Goal: Task Accomplishment & Management: Manage account settings

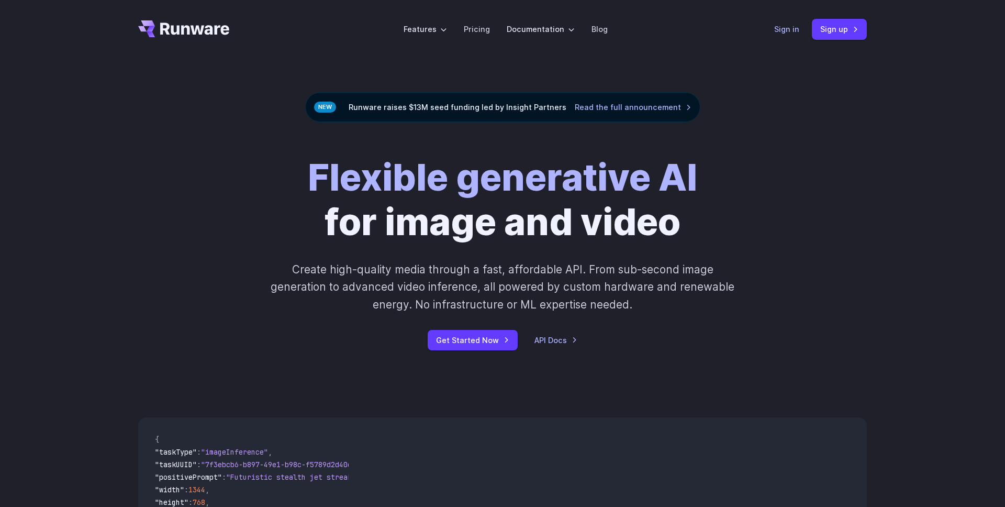
click at [790, 27] on link "Sign in" at bounding box center [786, 29] width 25 height 12
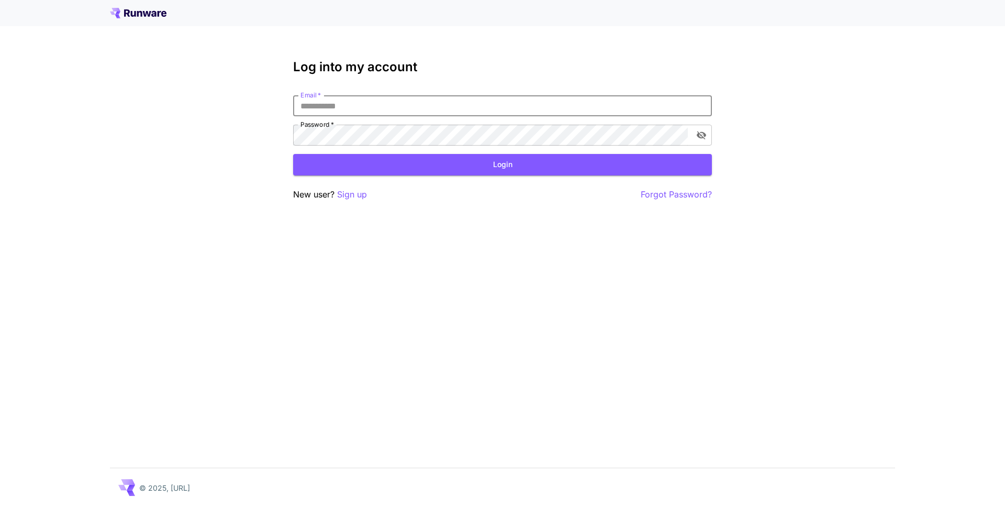
click at [390, 114] on input "Email   *" at bounding box center [502, 105] width 419 height 21
click at [390, 109] on input "Email   *" at bounding box center [502, 105] width 419 height 21
click at [379, 106] on input "Email   *" at bounding box center [502, 105] width 419 height 21
type input "**********"
click at [467, 172] on button "Login" at bounding box center [502, 164] width 419 height 21
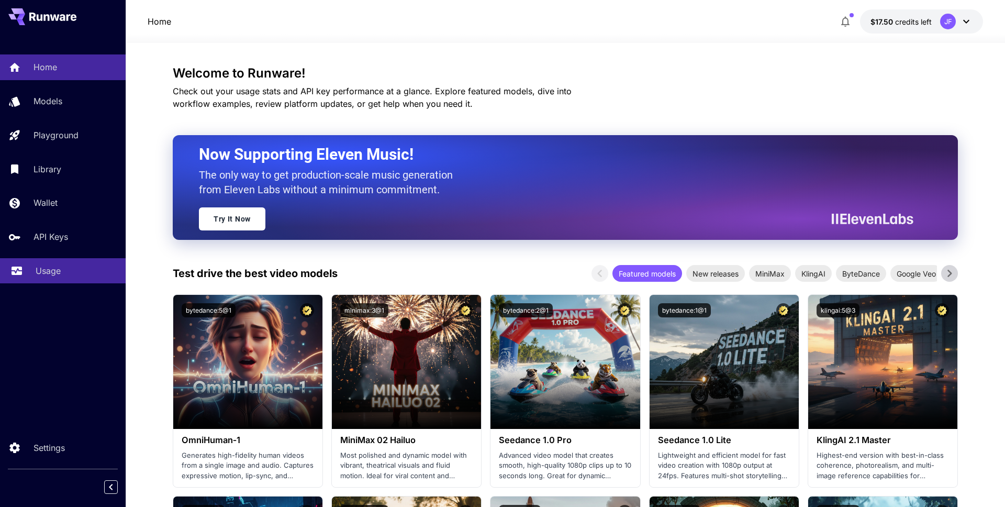
click at [53, 271] on p "Usage" at bounding box center [48, 270] width 25 height 13
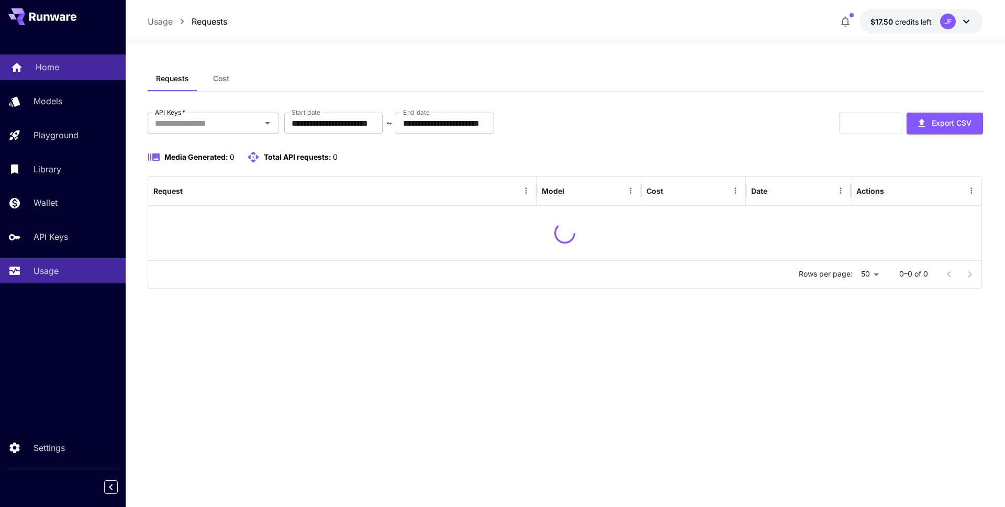
click at [49, 71] on p "Home" at bounding box center [48, 67] width 24 height 13
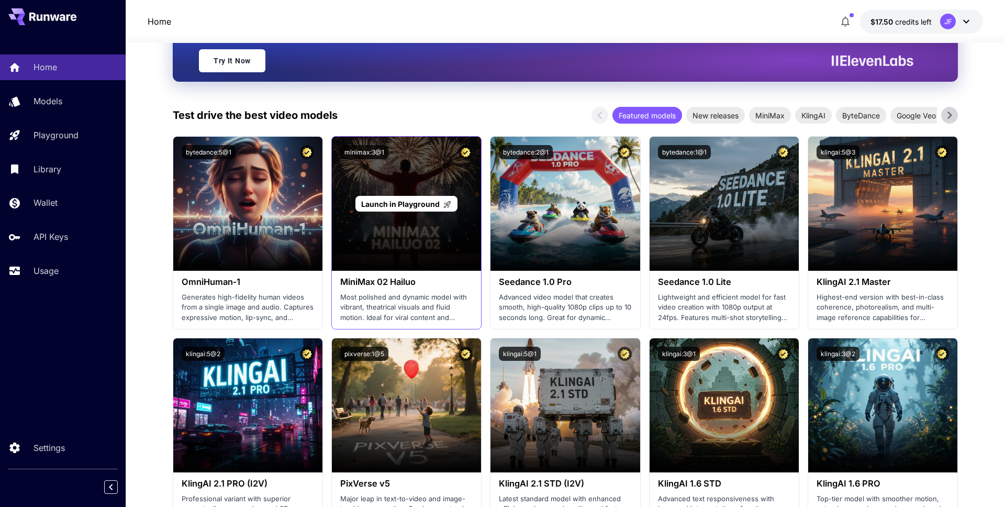
scroll to position [198, 0]
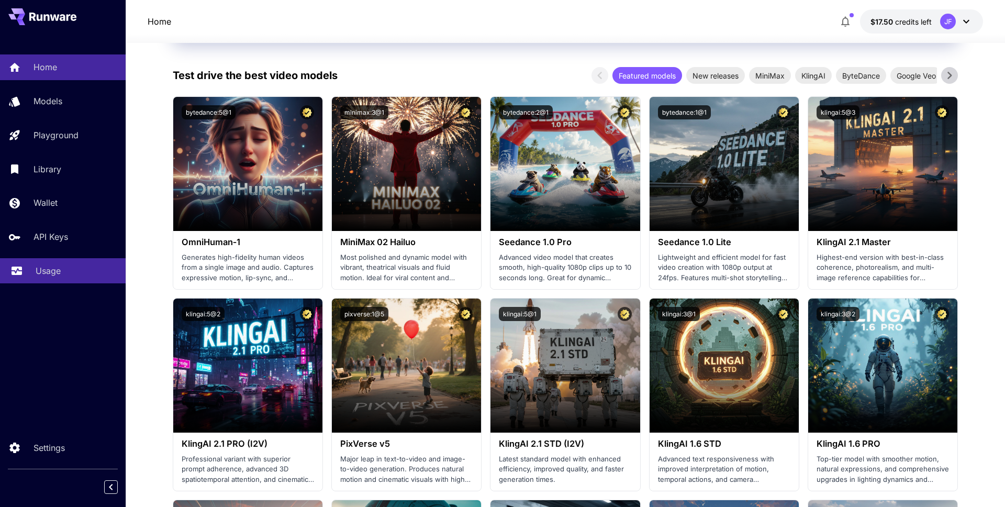
click at [54, 264] on p "Usage" at bounding box center [48, 270] width 25 height 13
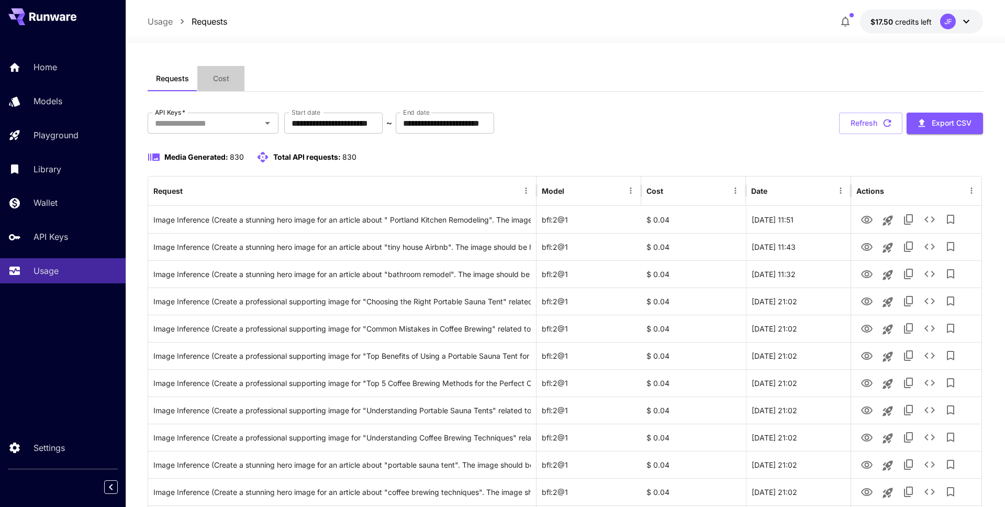
click at [222, 78] on span "Cost" at bounding box center [221, 78] width 16 height 9
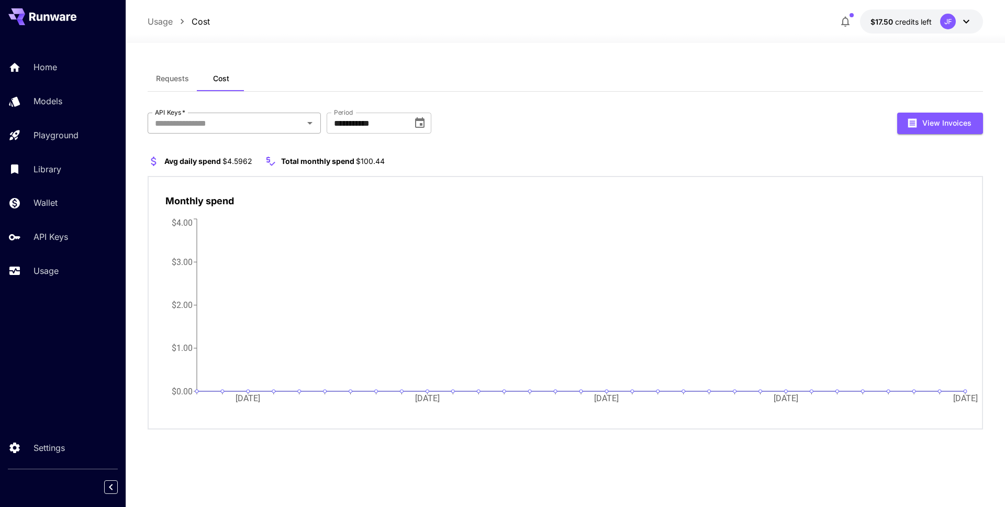
click at [306, 125] on icon "Open" at bounding box center [309, 123] width 13 height 13
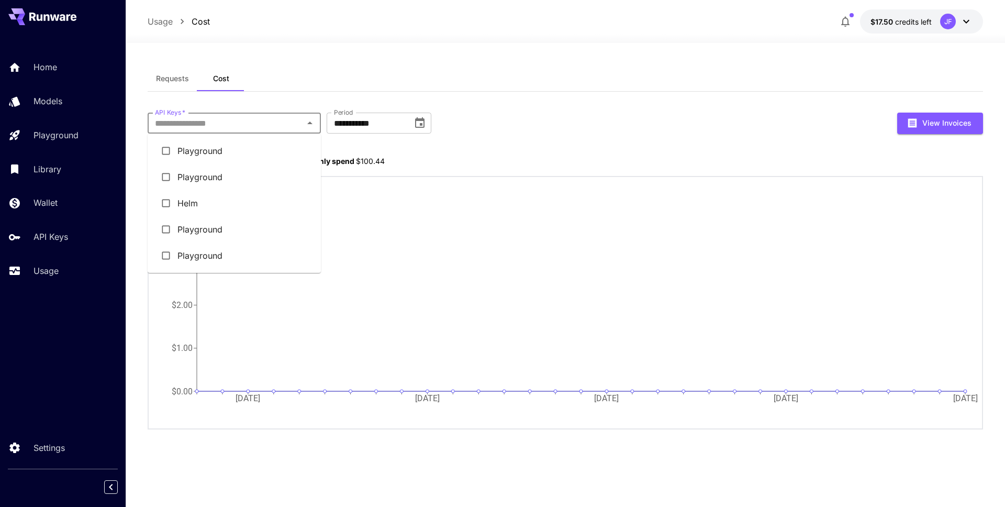
click at [299, 80] on div "Requests Cost" at bounding box center [565, 79] width 835 height 26
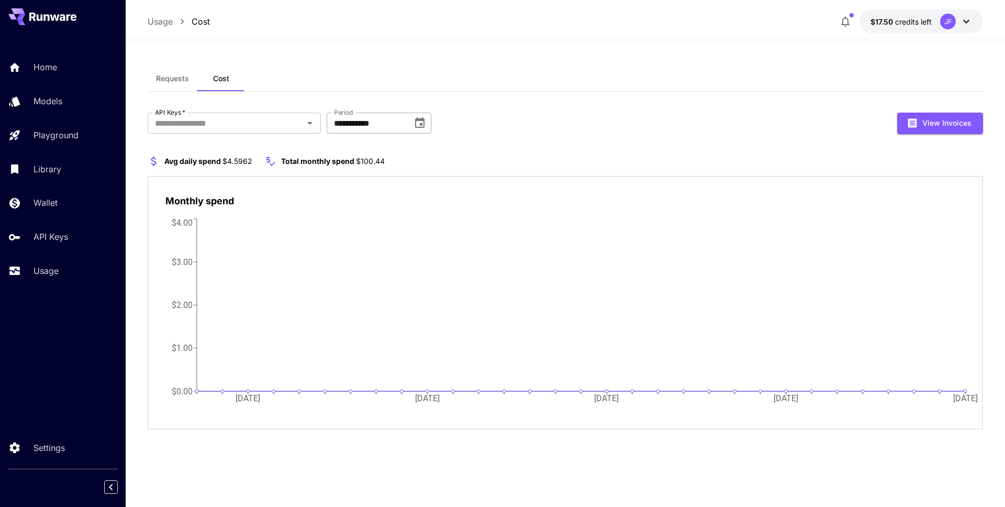
click at [361, 118] on input "**********" at bounding box center [366, 123] width 78 height 21
click at [415, 161] on section "Avg daily spend $4.5962 Total monthly spend $100.44" at bounding box center [565, 161] width 835 height 13
click at [966, 18] on icon at bounding box center [966, 21] width 13 height 13
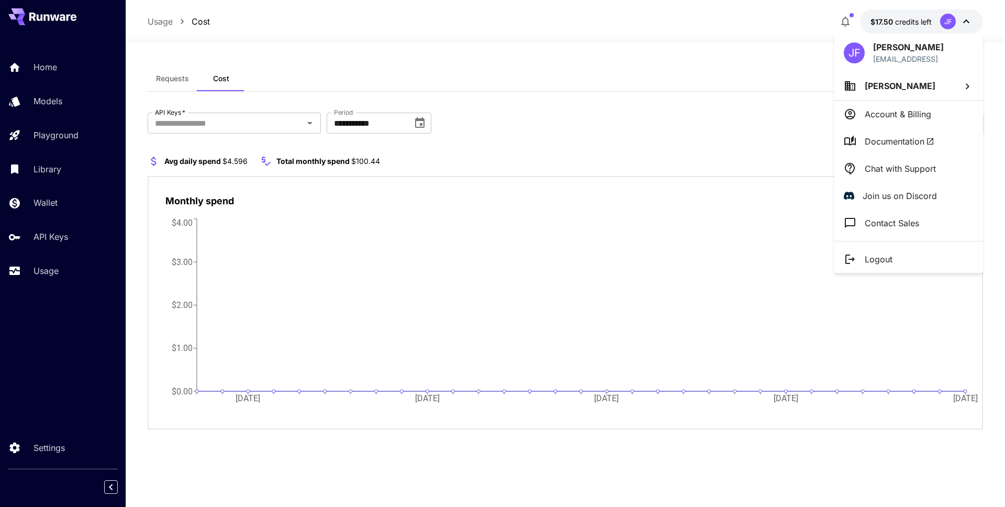
click at [899, 117] on p "Account & Billing" at bounding box center [897, 114] width 66 height 13
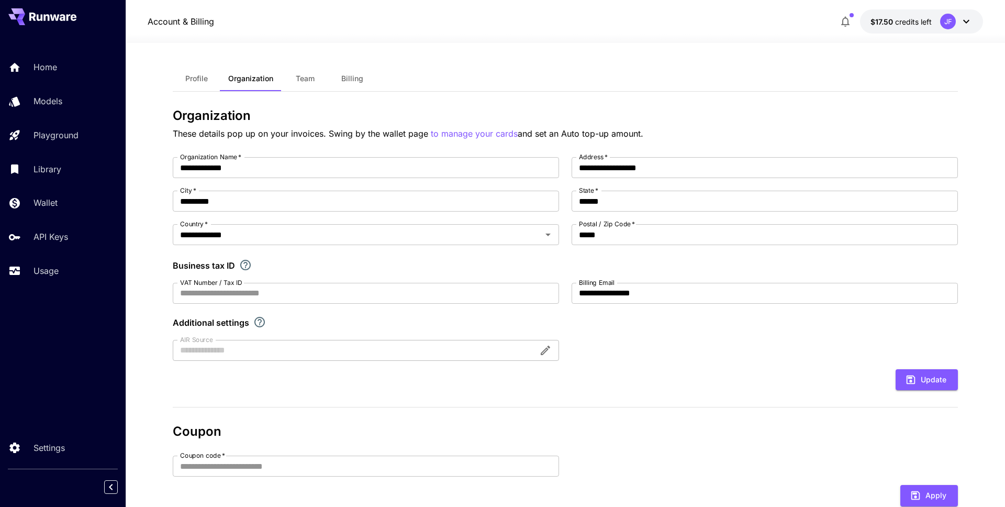
click at [194, 80] on span "Profile" at bounding box center [196, 78] width 23 height 9
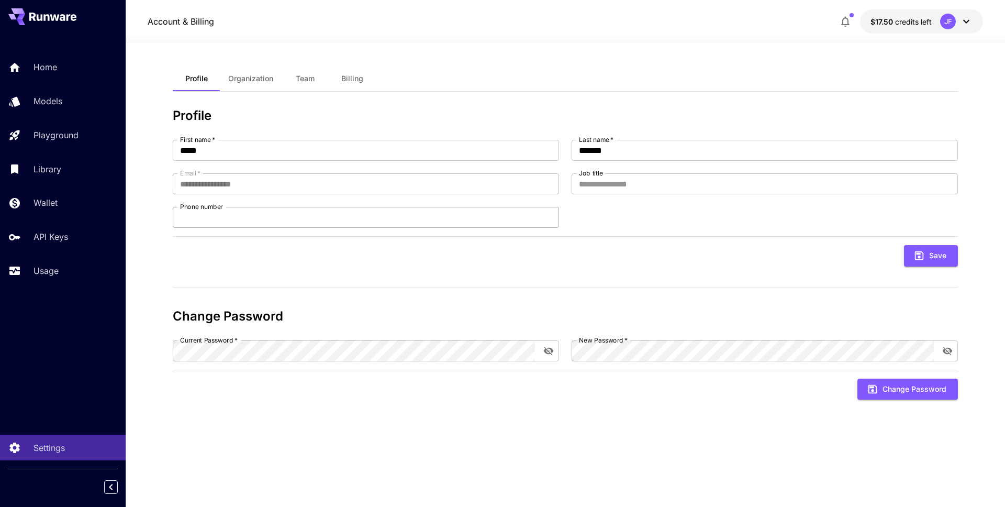
click at [244, 212] on input "Phone number" at bounding box center [366, 217] width 386 height 21
click at [667, 189] on input "Job title" at bounding box center [764, 183] width 386 height 21
click at [336, 155] on input "*****" at bounding box center [366, 150] width 386 height 21
click at [232, 155] on input "*****" at bounding box center [366, 150] width 386 height 21
click at [347, 80] on span "Billing" at bounding box center [352, 78] width 22 height 9
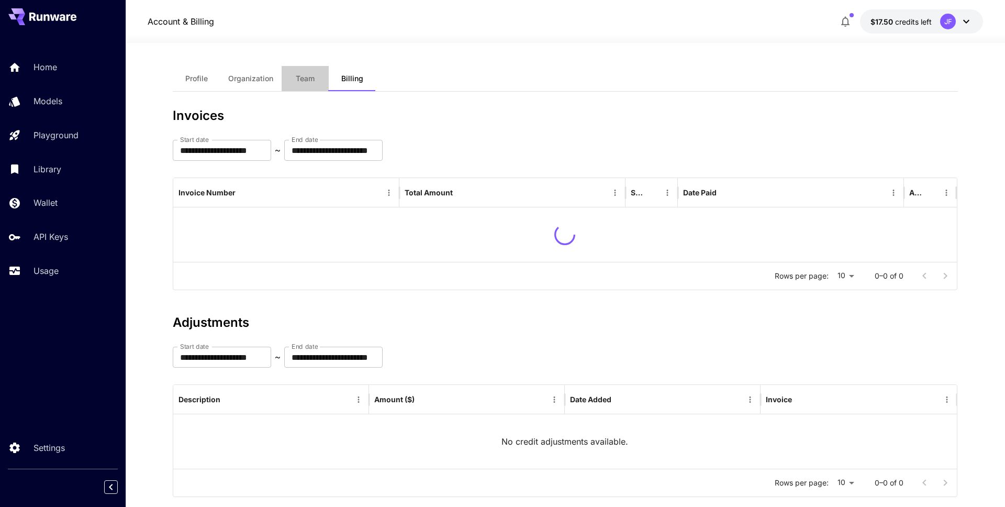
click at [308, 77] on span "Team" at bounding box center [305, 78] width 19 height 9
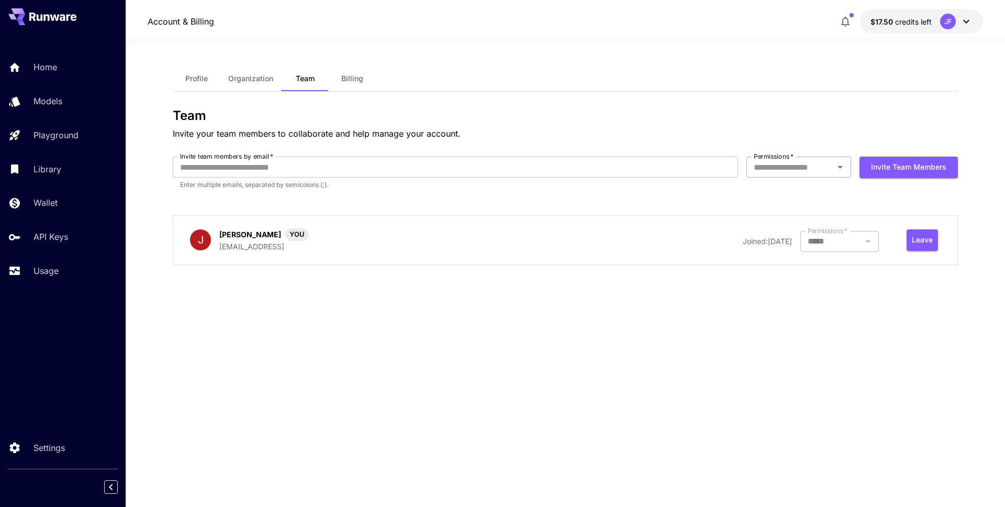
click at [822, 173] on input "Permissions   *" at bounding box center [789, 167] width 81 height 15
click at [660, 198] on form "Invite team members by email   * Invite team members by email   * Enter multipl…" at bounding box center [565, 177] width 785 height 42
click at [838, 167] on icon "Open" at bounding box center [840, 167] width 13 height 13
click at [799, 207] on li "Owner" at bounding box center [798, 209] width 105 height 19
click at [495, 167] on input "Invite team members by email   *" at bounding box center [455, 166] width 565 height 21
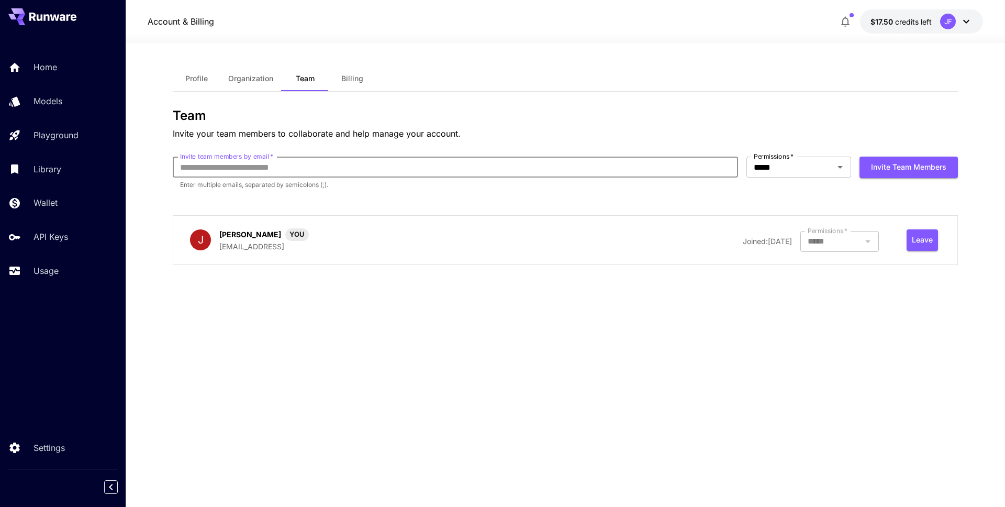
type input "**********"
click at [886, 165] on button "Invite team members" at bounding box center [908, 166] width 98 height 21
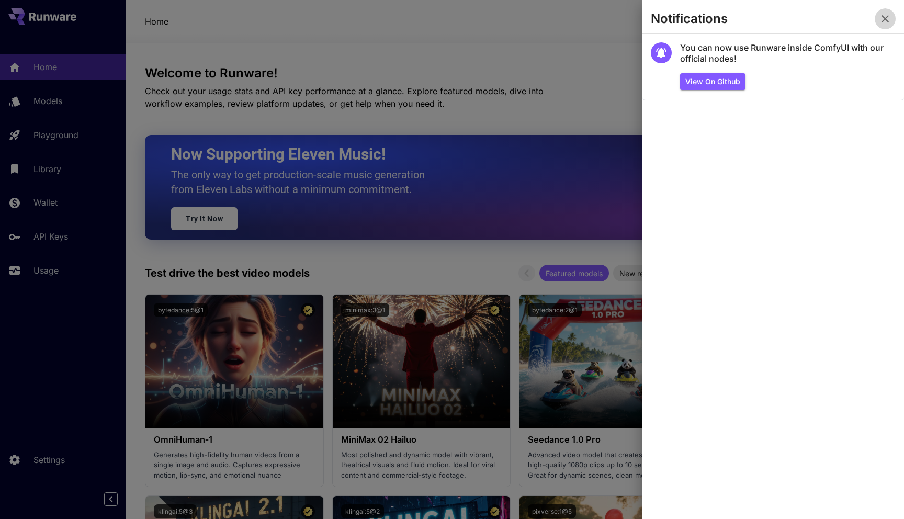
click at [883, 18] on icon "button" at bounding box center [885, 19] width 13 height 13
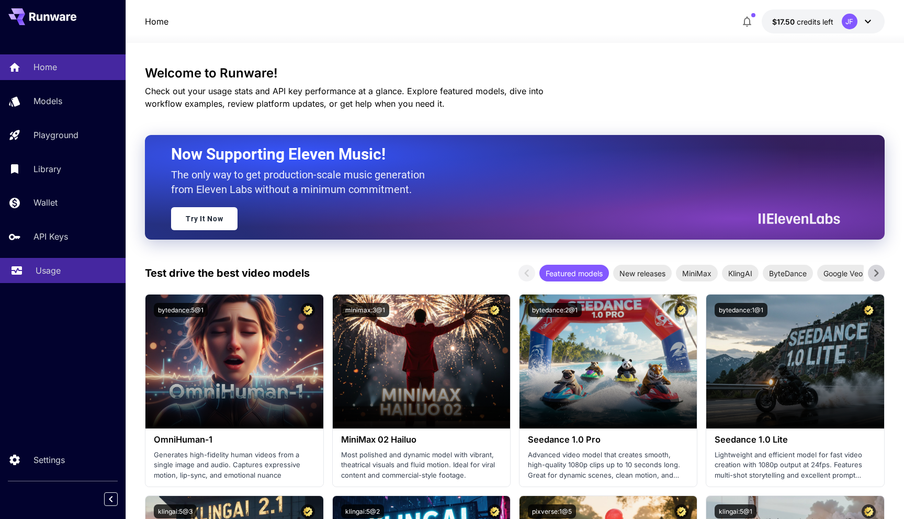
click at [52, 269] on p "Usage" at bounding box center [48, 270] width 25 height 13
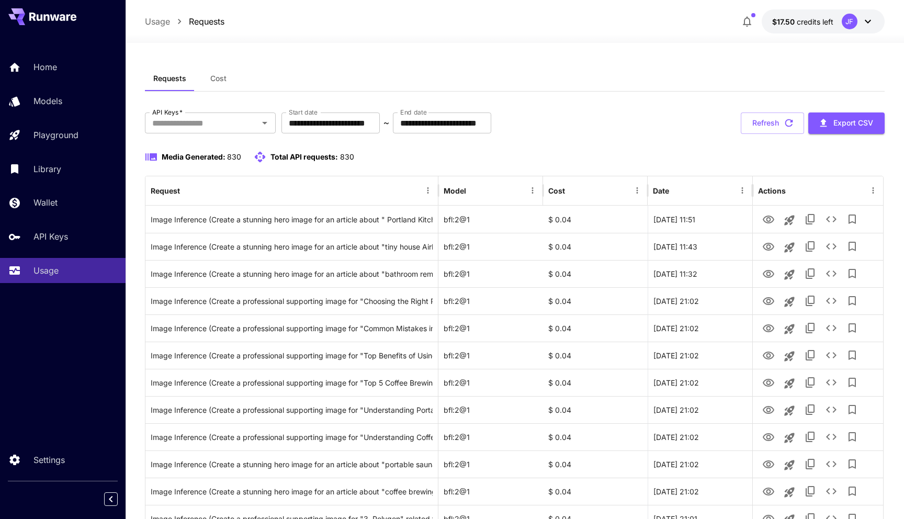
click at [879, 22] on button "$17.50 credits left JF" at bounding box center [823, 21] width 123 height 24
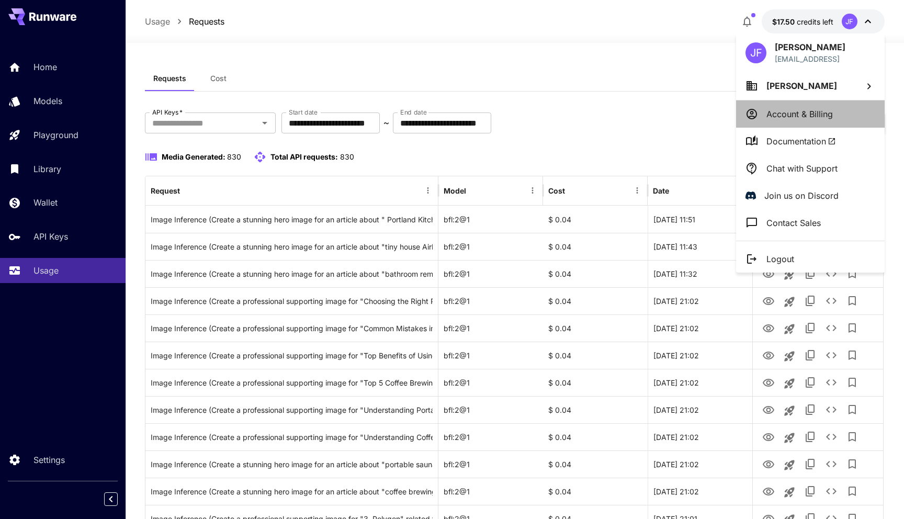
click at [799, 110] on p "Account & Billing" at bounding box center [800, 114] width 66 height 13
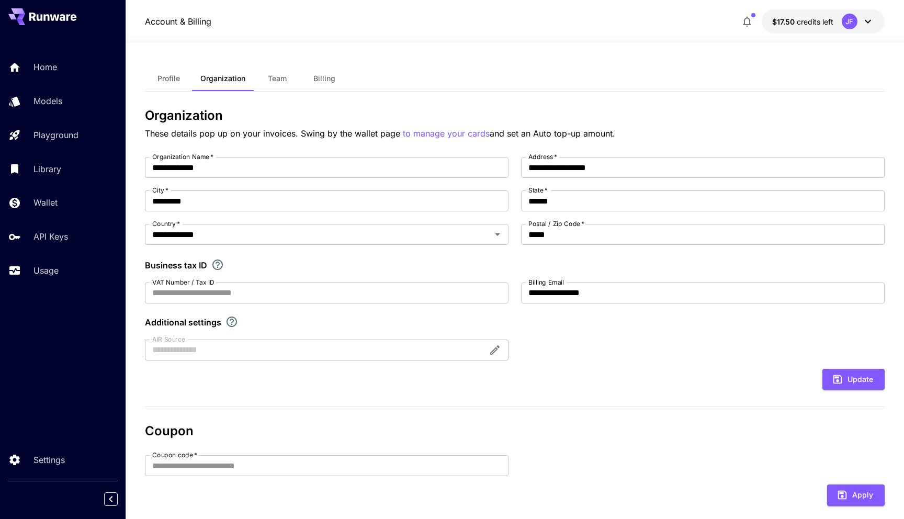
click at [277, 78] on span "Team" at bounding box center [277, 78] width 19 height 9
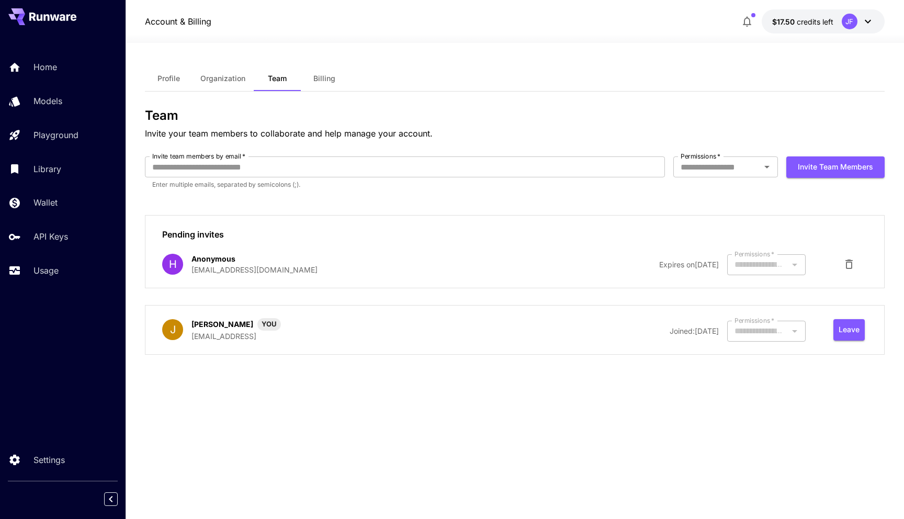
click at [155, 78] on button "Profile" at bounding box center [168, 78] width 47 height 25
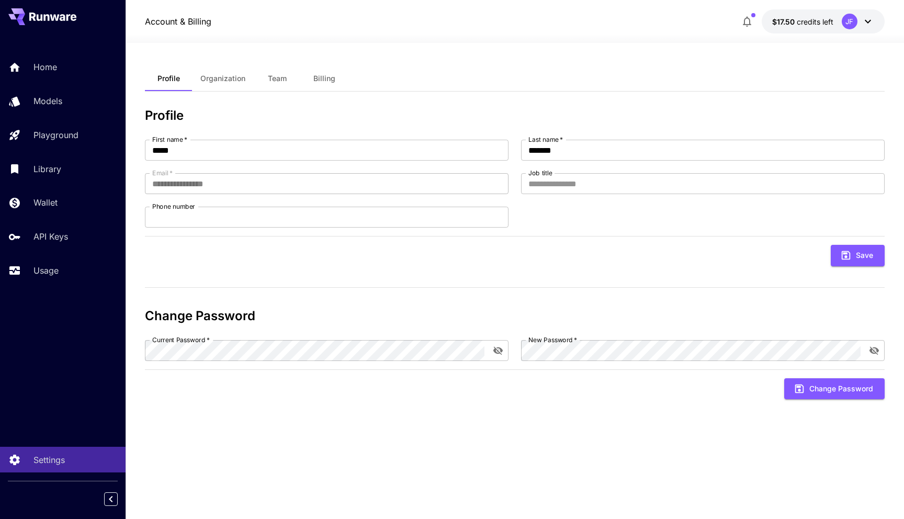
click at [869, 20] on icon at bounding box center [868, 21] width 13 height 13
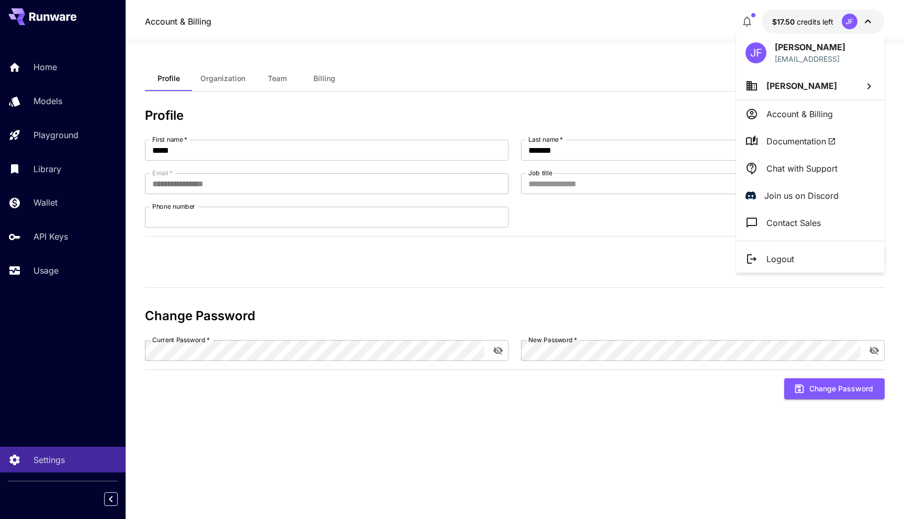
click at [796, 259] on li "Logout" at bounding box center [810, 258] width 149 height 27
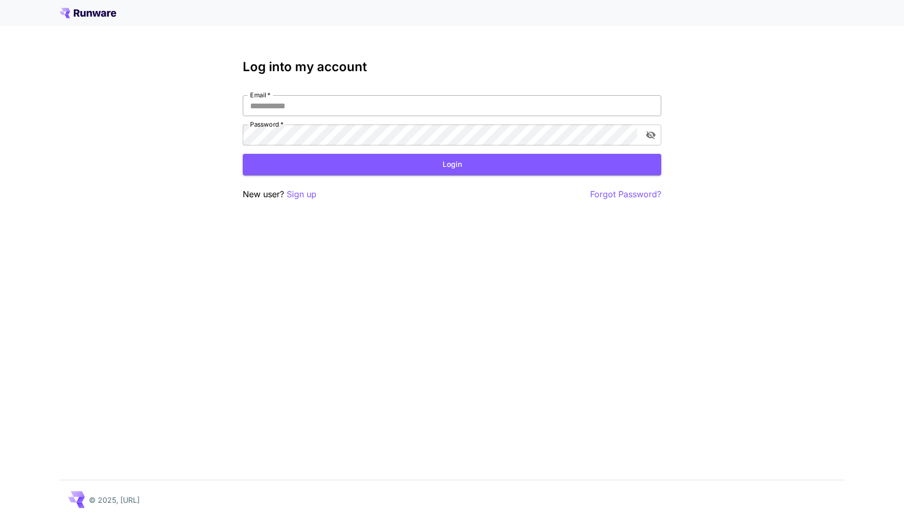
click at [300, 106] on input "Email   *" at bounding box center [452, 105] width 419 height 21
click at [269, 113] on input "Email   *" at bounding box center [452, 105] width 419 height 21
click at [276, 112] on input "Email   *" at bounding box center [452, 105] width 419 height 21
click at [300, 197] on p "Sign up" at bounding box center [302, 194] width 30 height 13
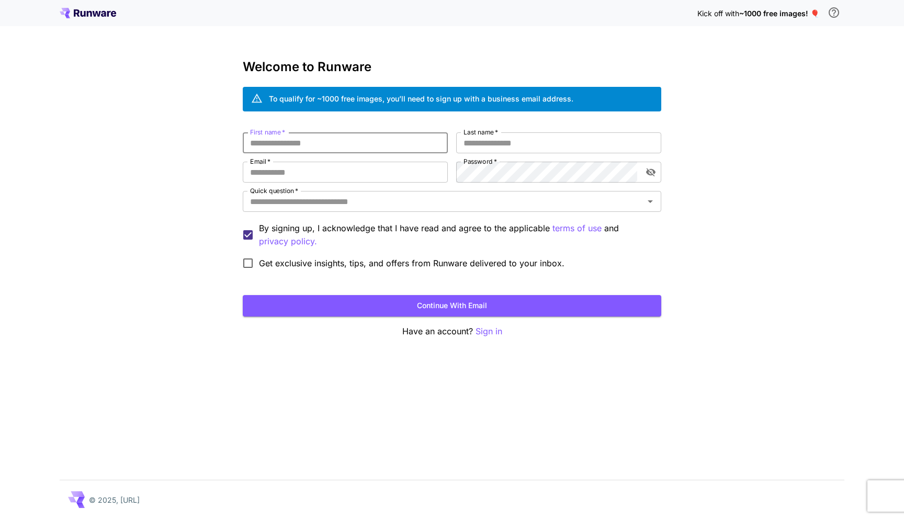
click at [288, 147] on input "First name   *" at bounding box center [345, 142] width 205 height 21
type input "*****"
type input "*******"
click at [322, 178] on input "Email   *" at bounding box center [345, 172] width 205 height 21
type input "**********"
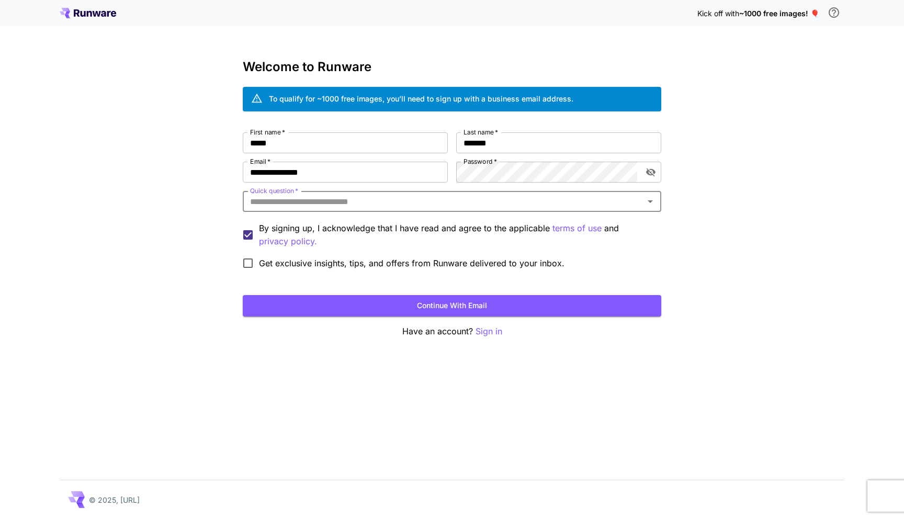
click at [344, 197] on input "Quick question   *" at bounding box center [443, 201] width 395 height 15
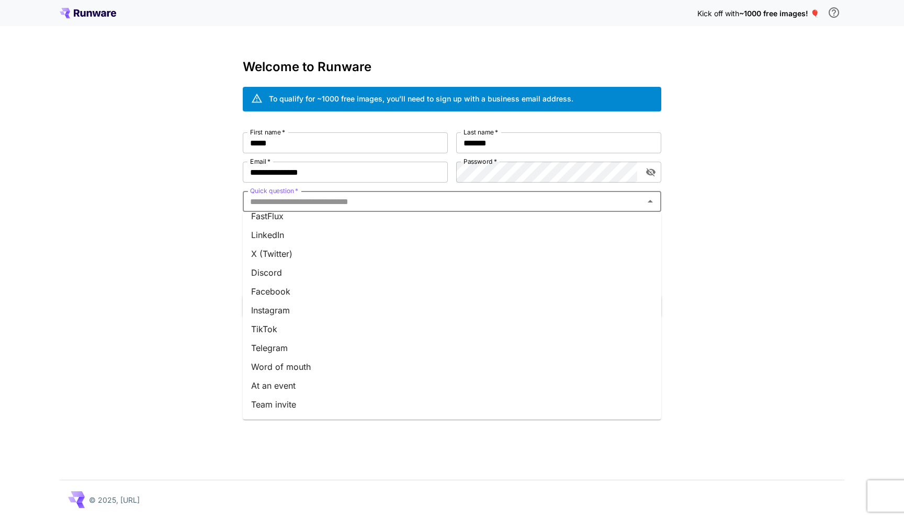
scroll to position [83, 0]
click at [307, 354] on li "Word of mouth" at bounding box center [452, 349] width 419 height 19
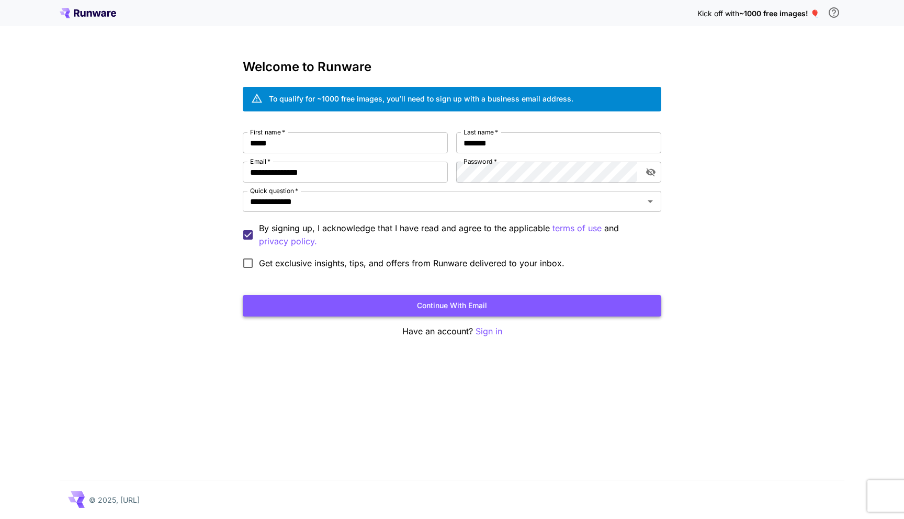
click at [458, 306] on button "Continue with email" at bounding box center [452, 305] width 419 height 21
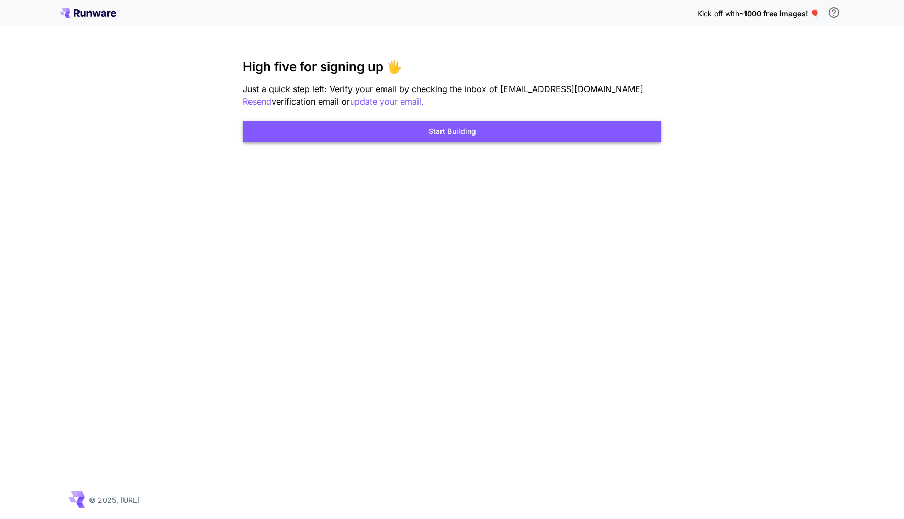
click at [446, 133] on button "Start Building" at bounding box center [452, 131] width 419 height 21
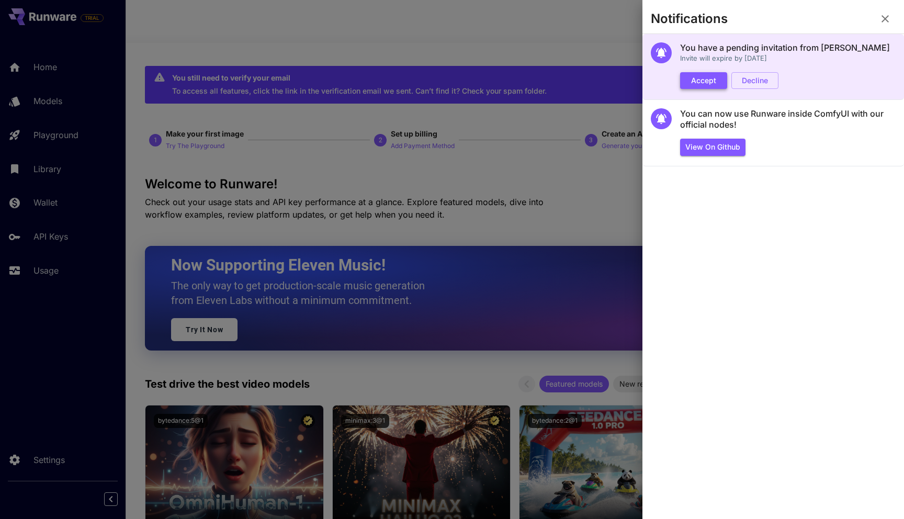
click at [708, 84] on button "Accept" at bounding box center [703, 80] width 47 height 17
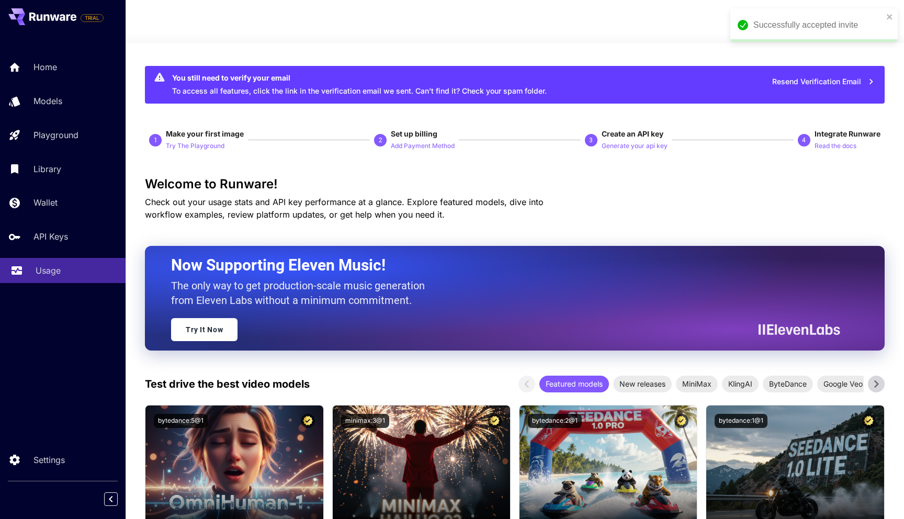
click at [66, 268] on div "Usage" at bounding box center [77, 270] width 82 height 13
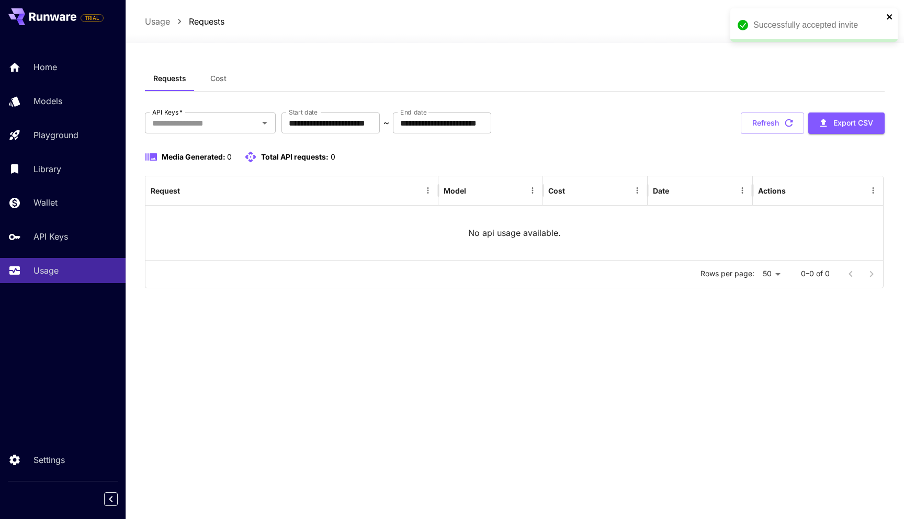
click at [890, 17] on icon "close" at bounding box center [889, 16] width 5 height 5
click at [867, 23] on icon at bounding box center [868, 21] width 13 height 13
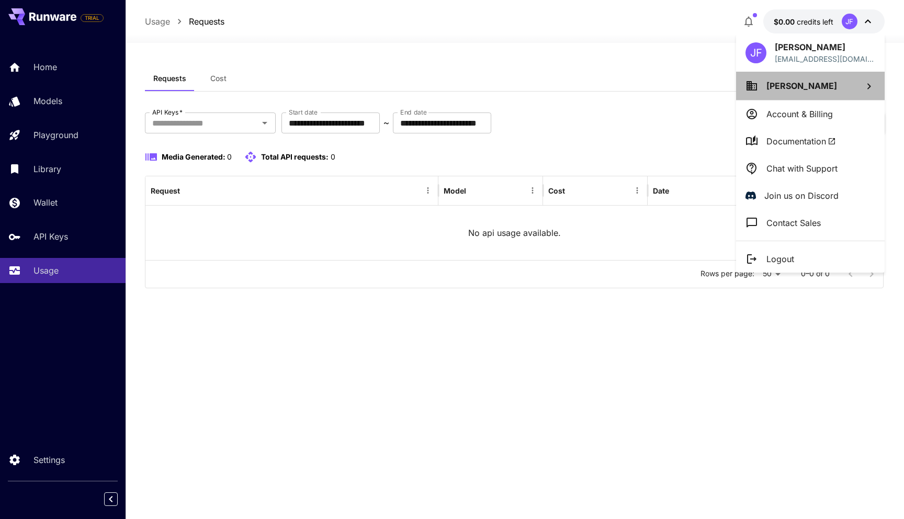
click at [817, 89] on span "Jason Francis" at bounding box center [802, 86] width 71 height 10
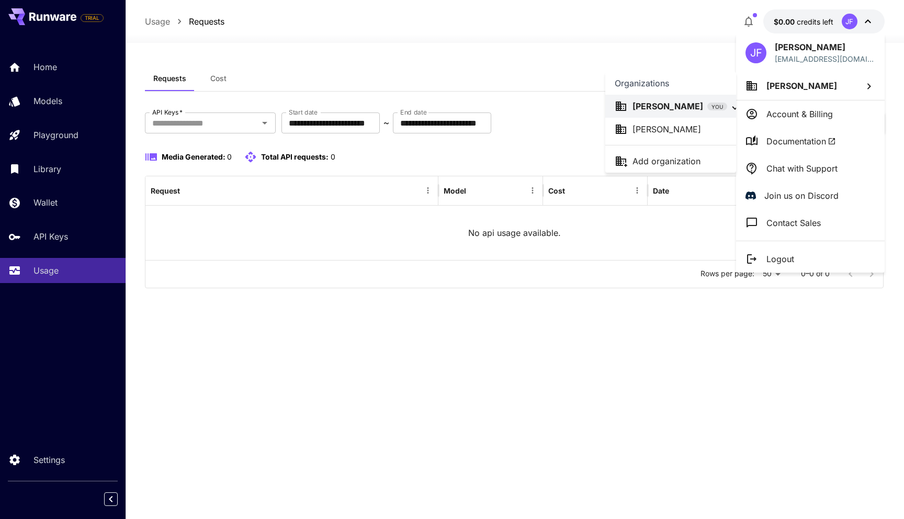
click at [696, 126] on div "Jason Francis" at bounding box center [671, 129] width 112 height 13
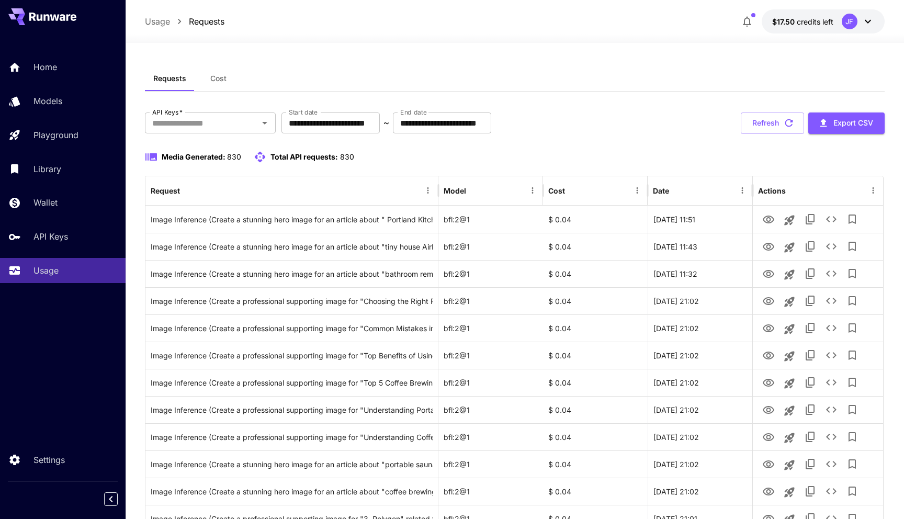
click at [864, 29] on div "JF" at bounding box center [858, 22] width 32 height 16
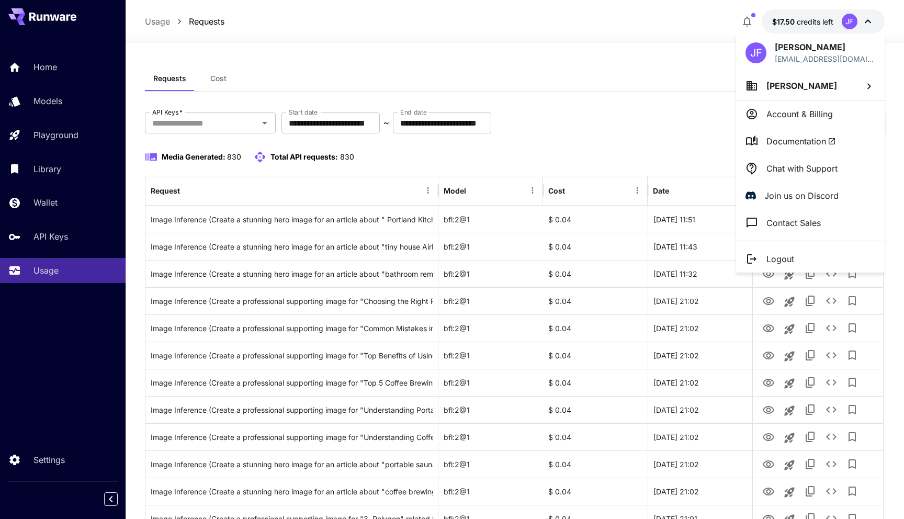
click at [805, 116] on p "Account & Billing" at bounding box center [800, 114] width 66 height 13
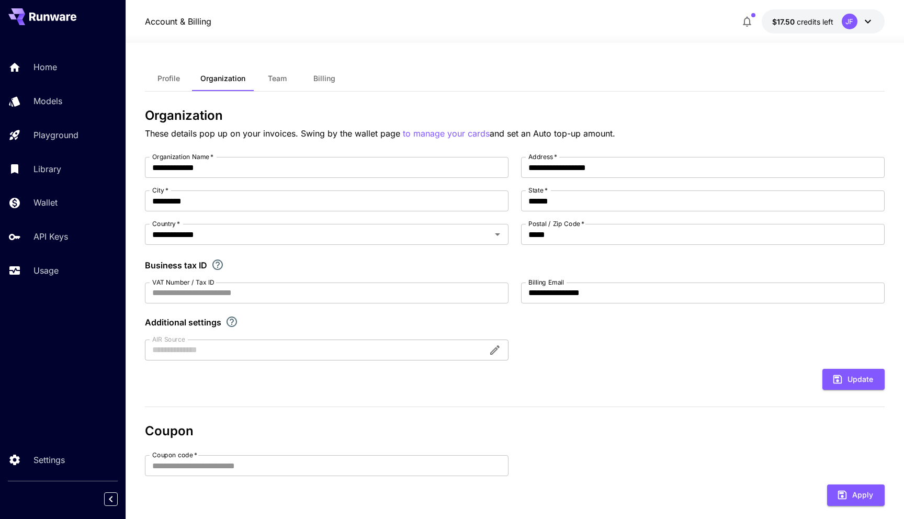
click at [266, 79] on button "Team" at bounding box center [277, 78] width 47 height 25
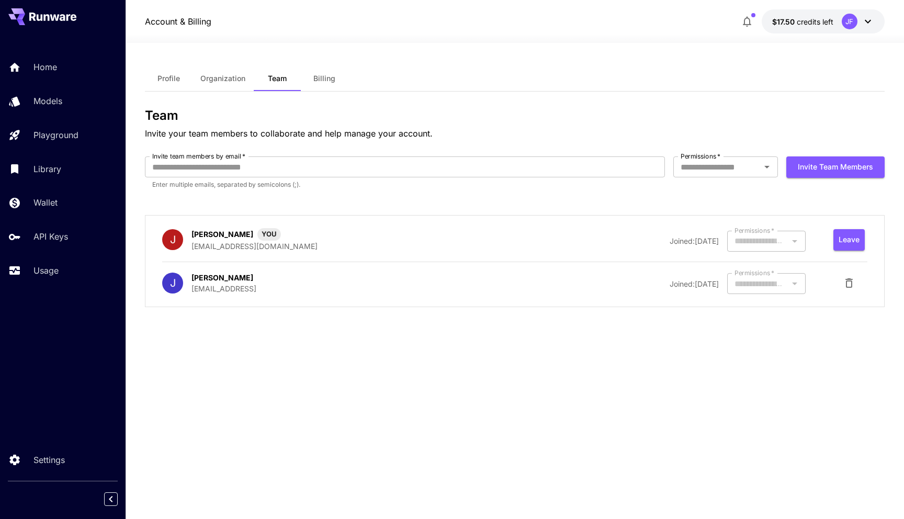
click at [177, 86] on button "Profile" at bounding box center [168, 78] width 47 height 25
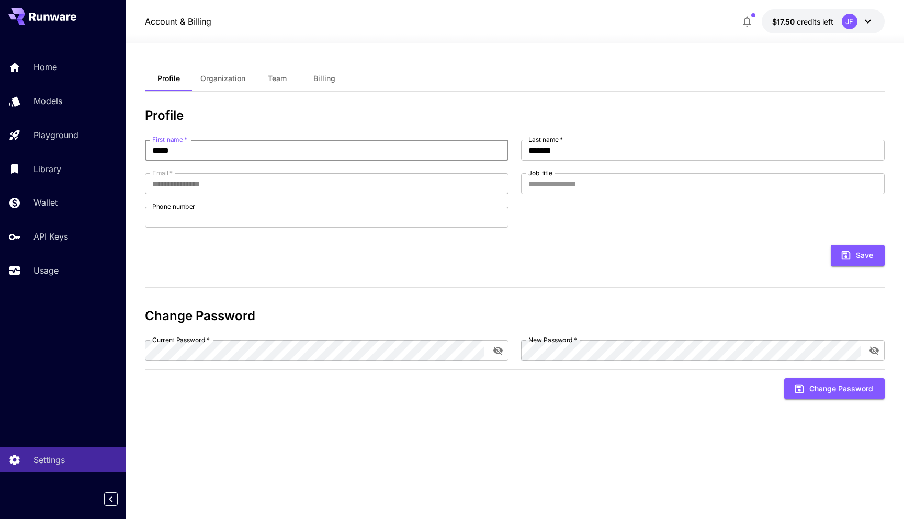
click at [228, 155] on input "*****" at bounding box center [327, 150] width 364 height 21
type input "****"
click at [548, 153] on input "*******" at bounding box center [703, 150] width 364 height 21
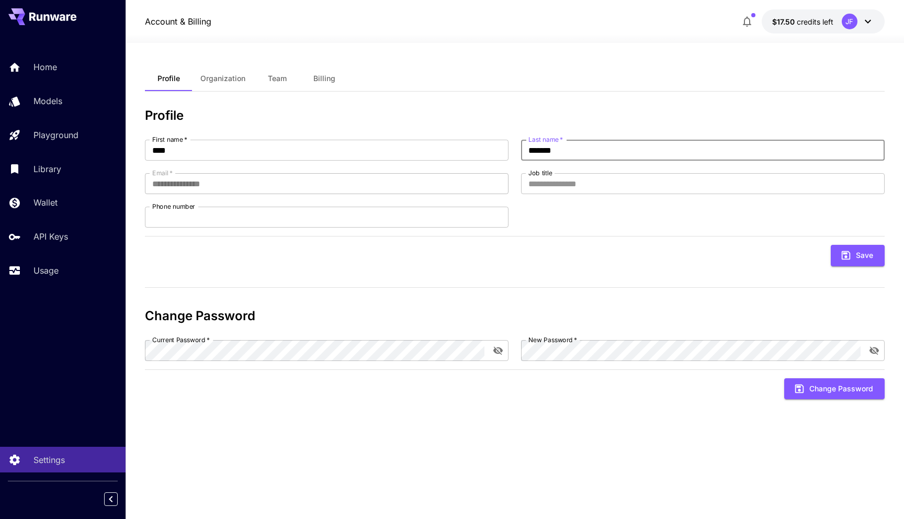
click at [548, 153] on input "*******" at bounding box center [703, 150] width 364 height 21
type input "****"
click at [852, 259] on button "Save" at bounding box center [858, 255] width 54 height 21
click at [890, 17] on icon "close" at bounding box center [889, 16] width 5 height 5
click at [858, 23] on div "HT" at bounding box center [858, 22] width 32 height 16
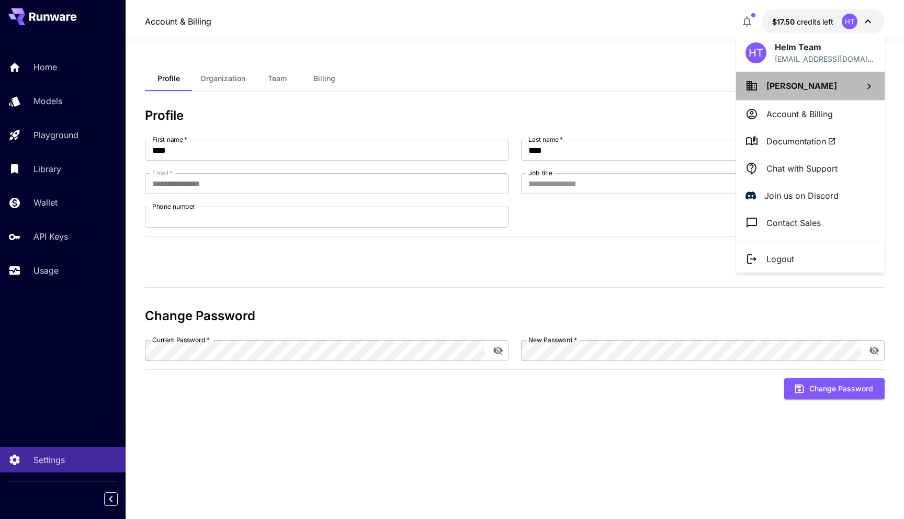
click at [815, 83] on span "[PERSON_NAME]" at bounding box center [802, 86] width 71 height 10
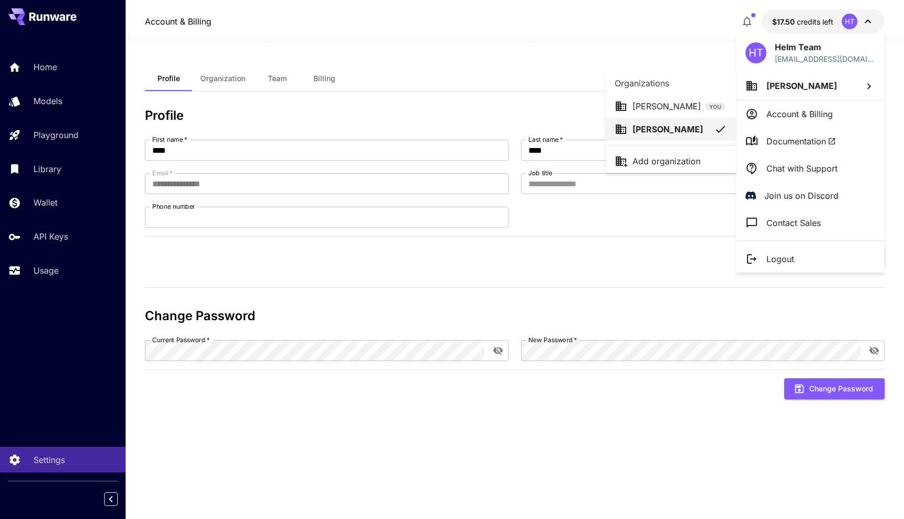
click at [679, 47] on div at bounding box center [452, 259] width 904 height 519
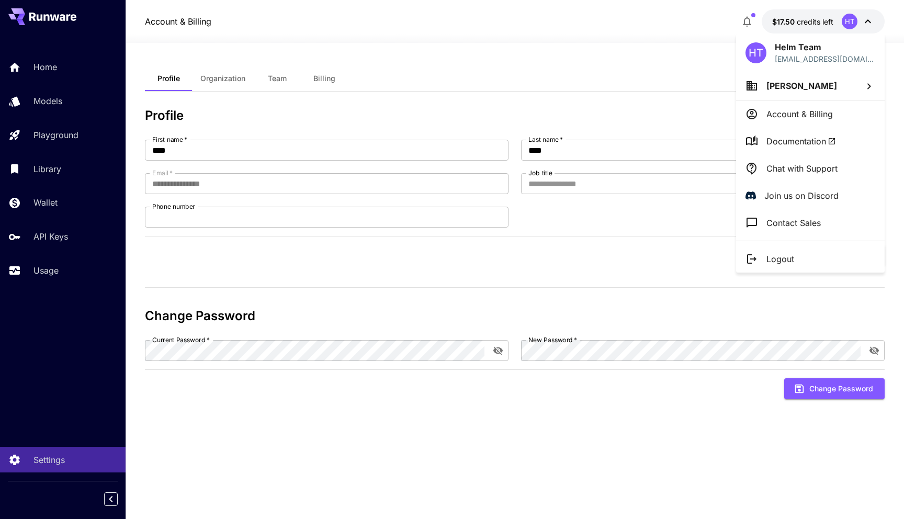
click at [548, 101] on div at bounding box center [452, 259] width 904 height 519
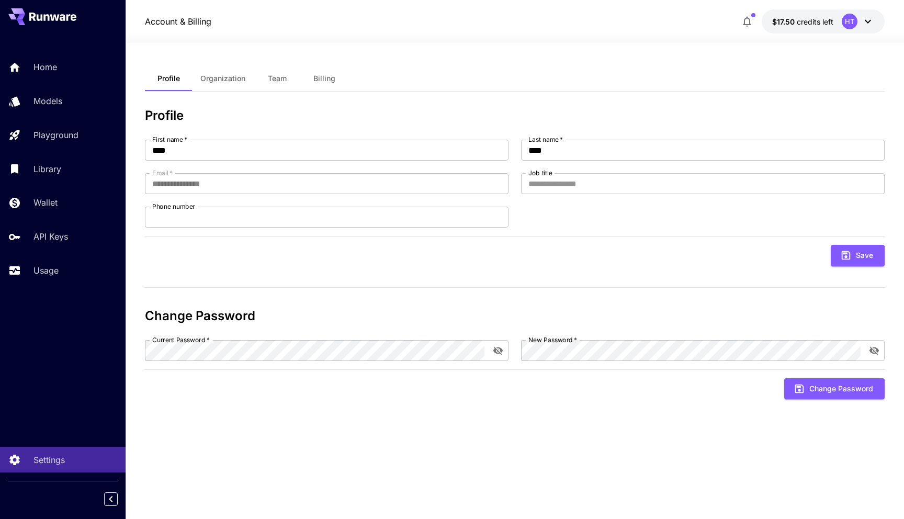
click at [225, 69] on button "Organization" at bounding box center [223, 78] width 62 height 25
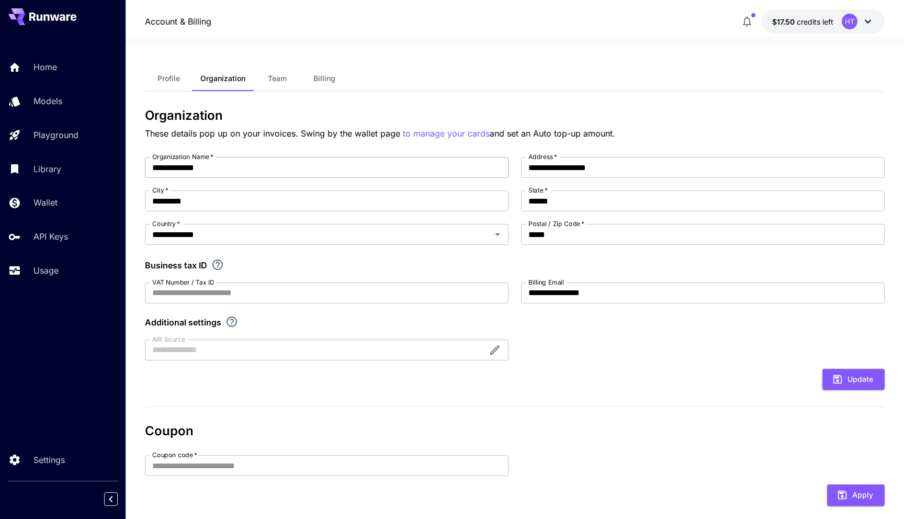
click at [182, 167] on input "**********" at bounding box center [327, 167] width 364 height 21
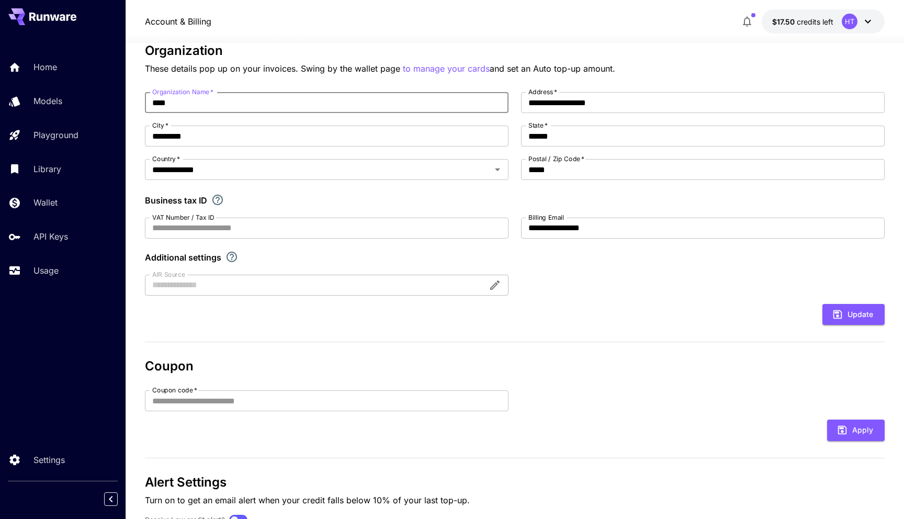
scroll to position [65, 0]
click at [854, 317] on button "Update" at bounding box center [854, 313] width 62 height 21
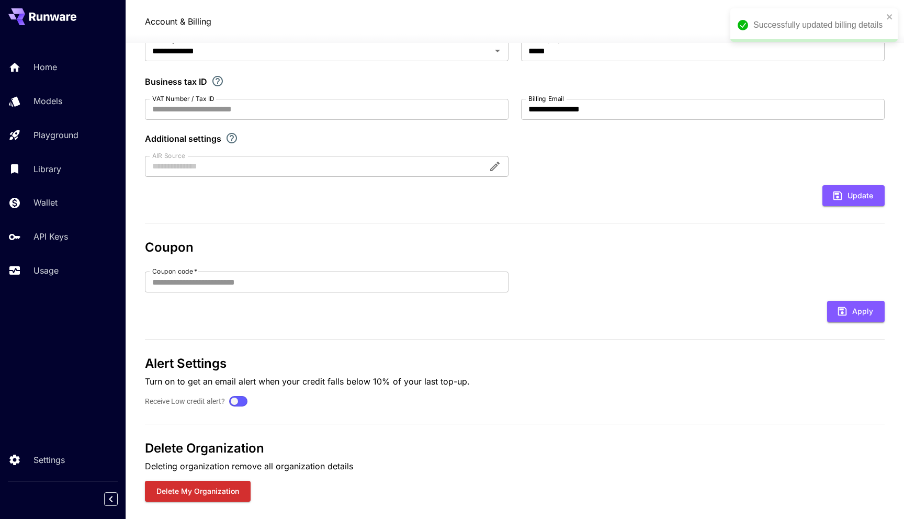
scroll to position [0, 0]
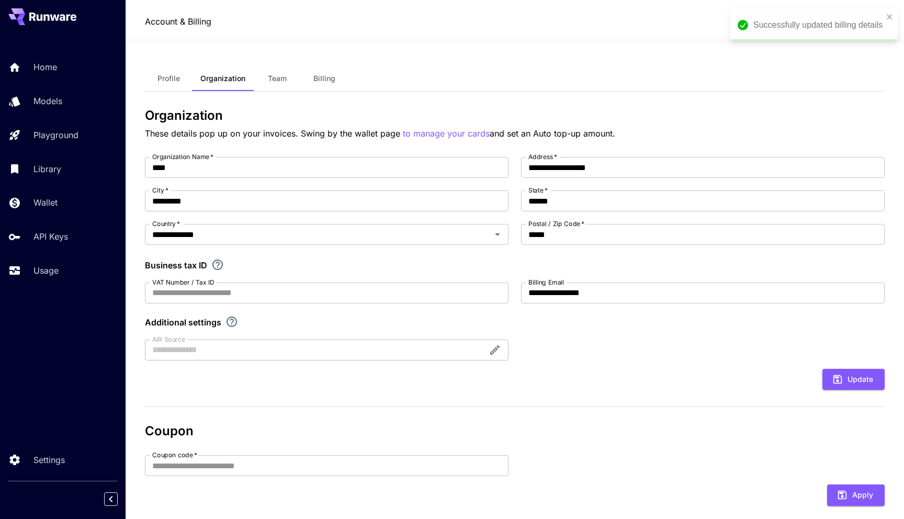
click at [853, 64] on div "**********" at bounding box center [515, 380] width 740 height 674
click at [889, 14] on icon "close" at bounding box center [889, 17] width 7 height 8
click at [873, 26] on icon at bounding box center [868, 21] width 13 height 13
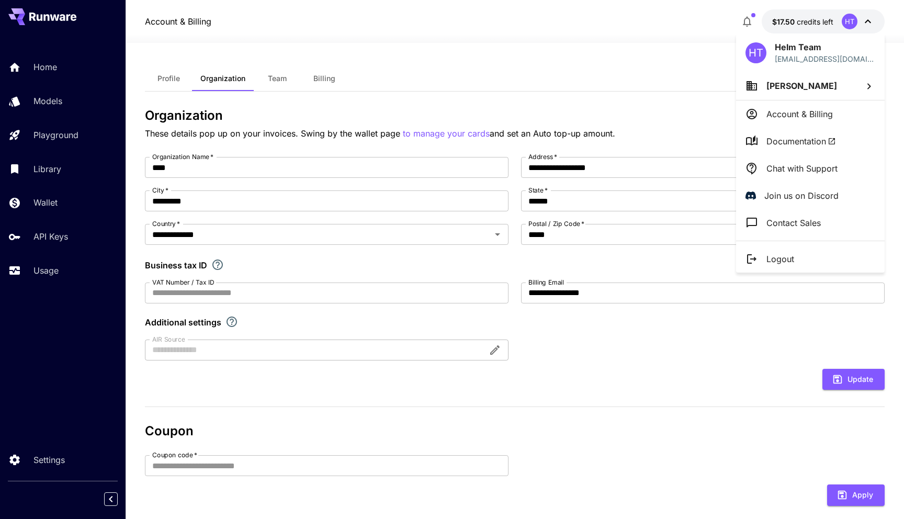
click at [805, 88] on span "[PERSON_NAME]" at bounding box center [802, 86] width 71 height 10
click at [700, 127] on div "[PERSON_NAME]" at bounding box center [663, 129] width 96 height 13
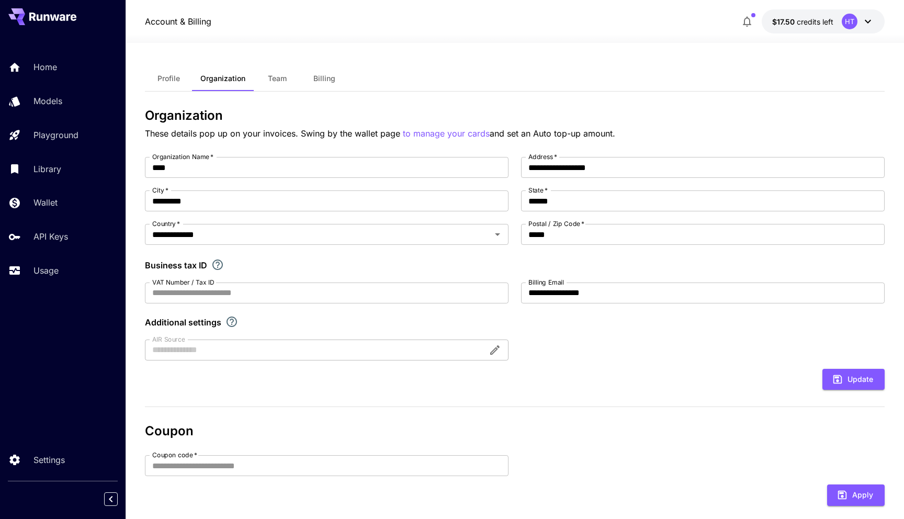
click at [848, 24] on div "HT" at bounding box center [850, 22] width 16 height 16
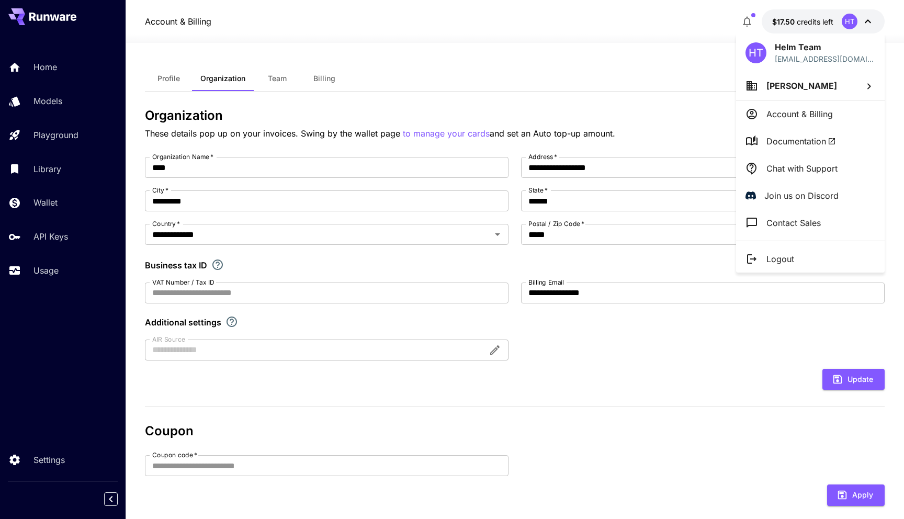
click at [781, 87] on span "[PERSON_NAME]" at bounding box center [802, 86] width 71 height 10
click at [686, 108] on div "Helm YOU" at bounding box center [671, 106] width 112 height 13
type input "**********"
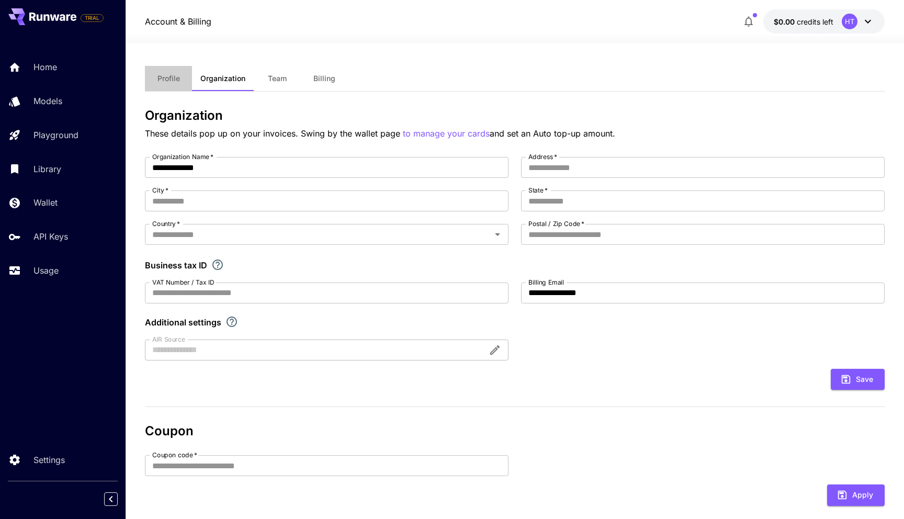
click at [154, 77] on button "Profile" at bounding box center [168, 78] width 47 height 25
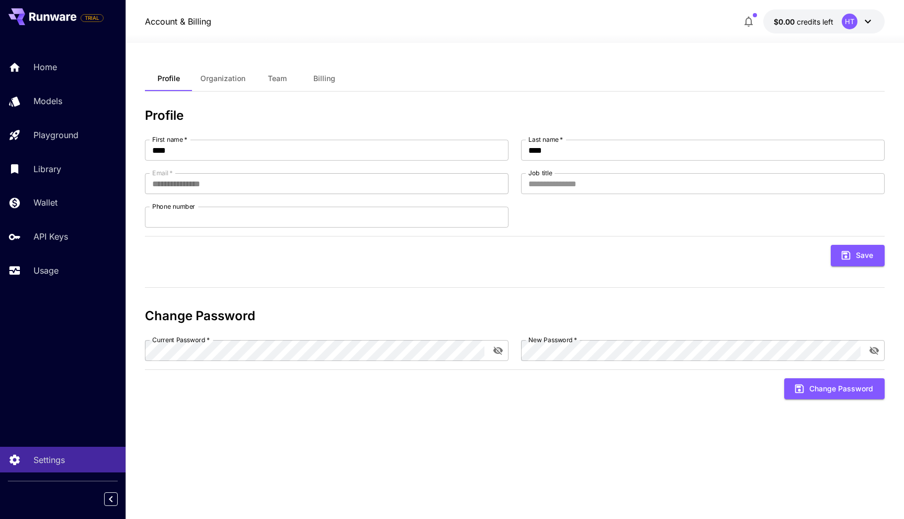
click at [869, 21] on icon at bounding box center [868, 21] width 13 height 13
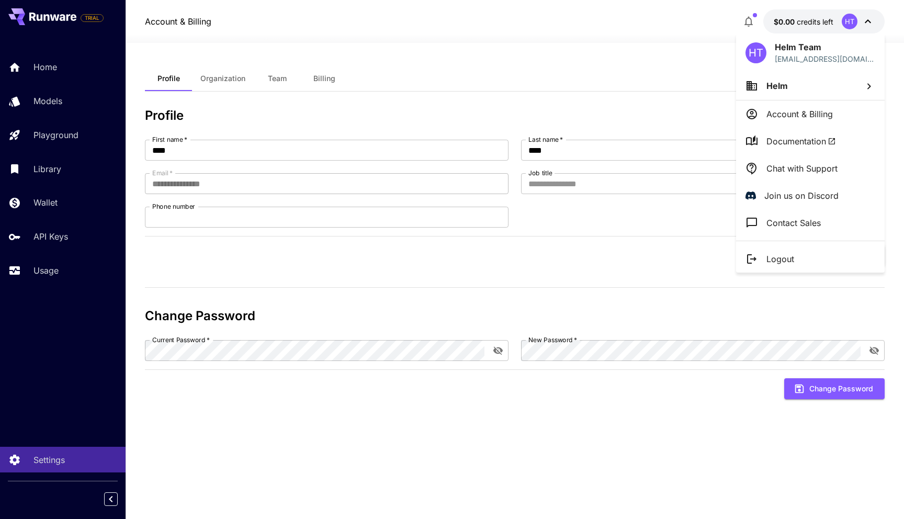
click at [826, 116] on p "Account & Billing" at bounding box center [800, 114] width 66 height 13
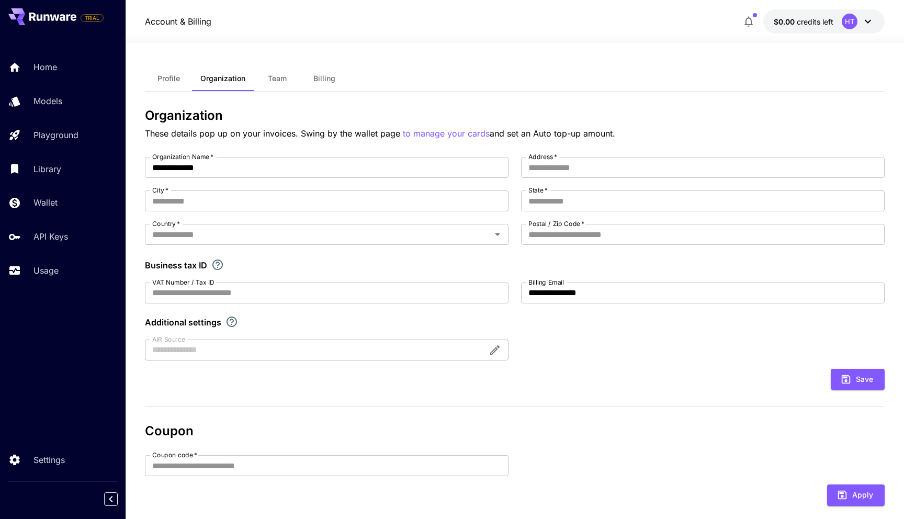
click at [262, 80] on button "Team" at bounding box center [277, 78] width 47 height 25
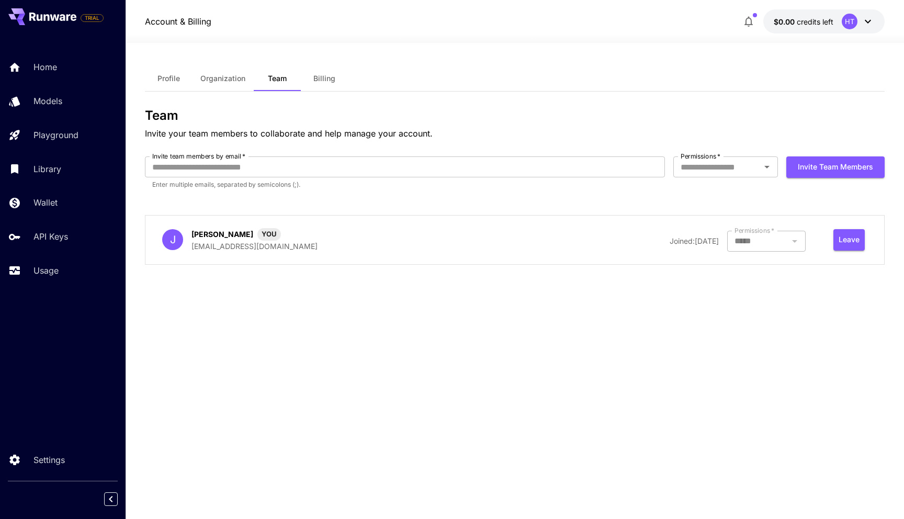
click at [212, 78] on span "Organization" at bounding box center [222, 78] width 45 height 9
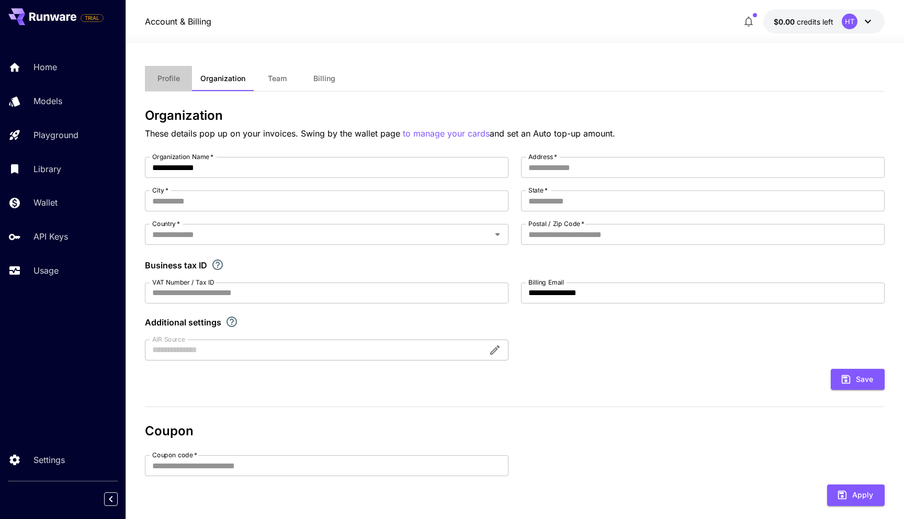
click at [165, 77] on span "Profile" at bounding box center [169, 78] width 23 height 9
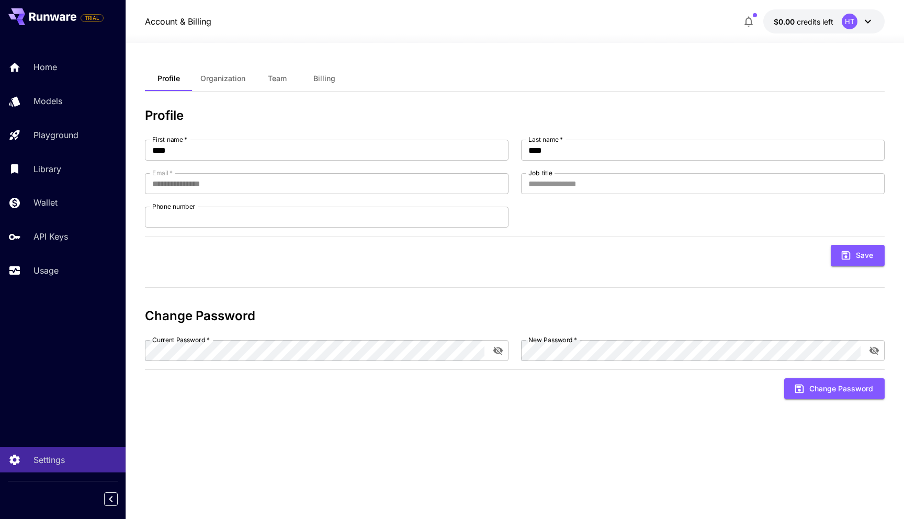
click at [215, 77] on span "Organization" at bounding box center [222, 78] width 45 height 9
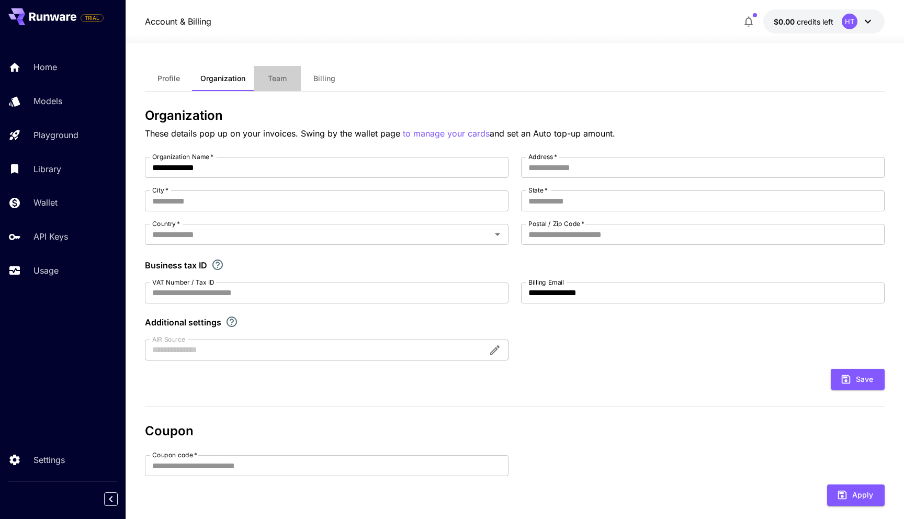
click at [268, 78] on span "Team" at bounding box center [277, 78] width 19 height 9
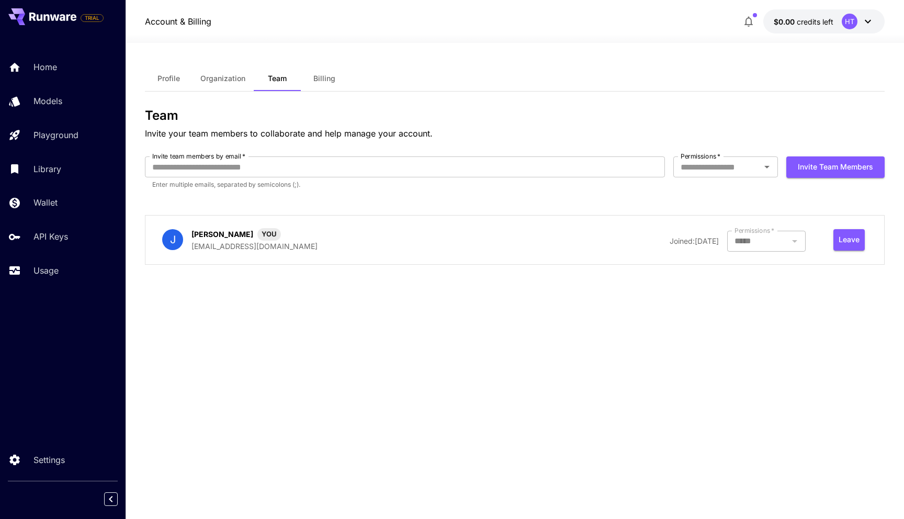
click at [314, 82] on span "Billing" at bounding box center [324, 78] width 22 height 9
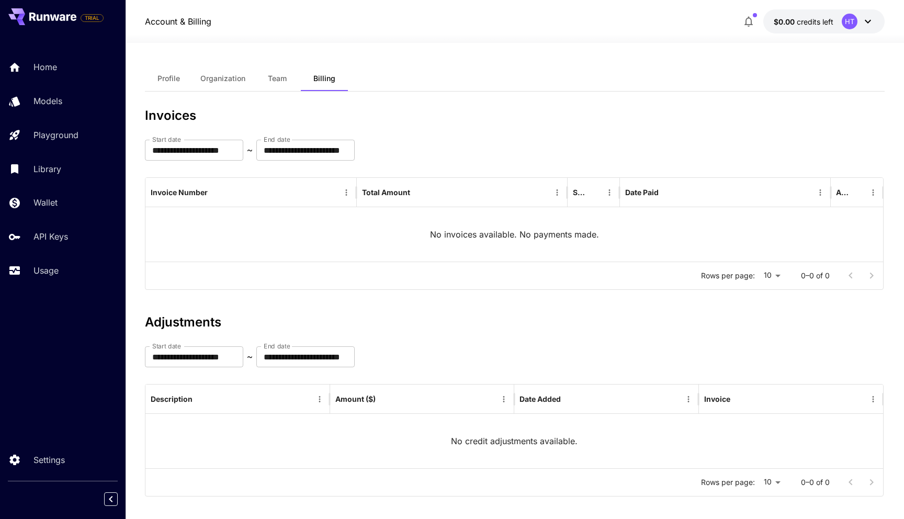
scroll to position [9, 0]
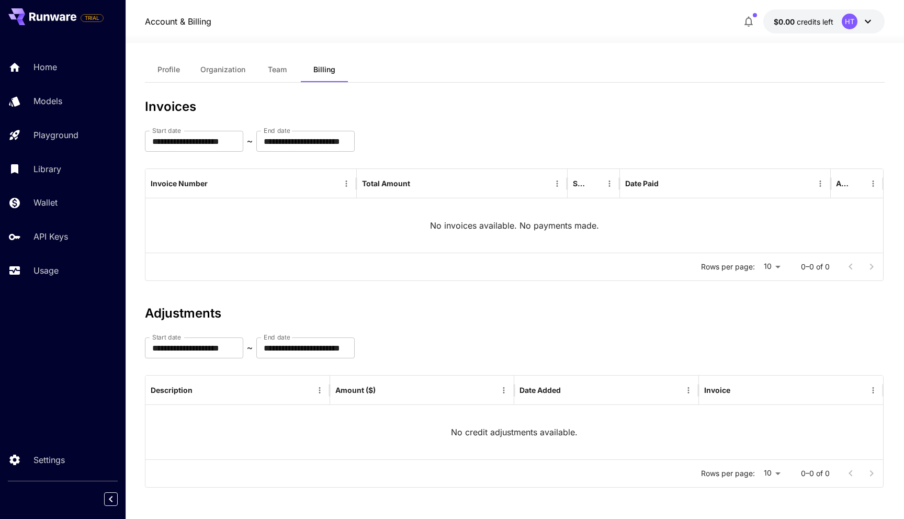
click at [169, 65] on span "Profile" at bounding box center [169, 69] width 23 height 9
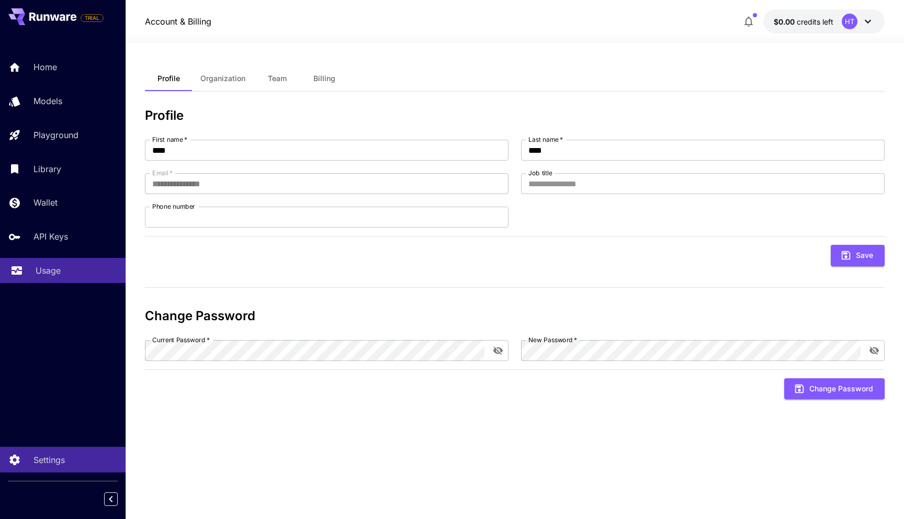
click at [62, 264] on link "Usage" at bounding box center [63, 271] width 126 height 26
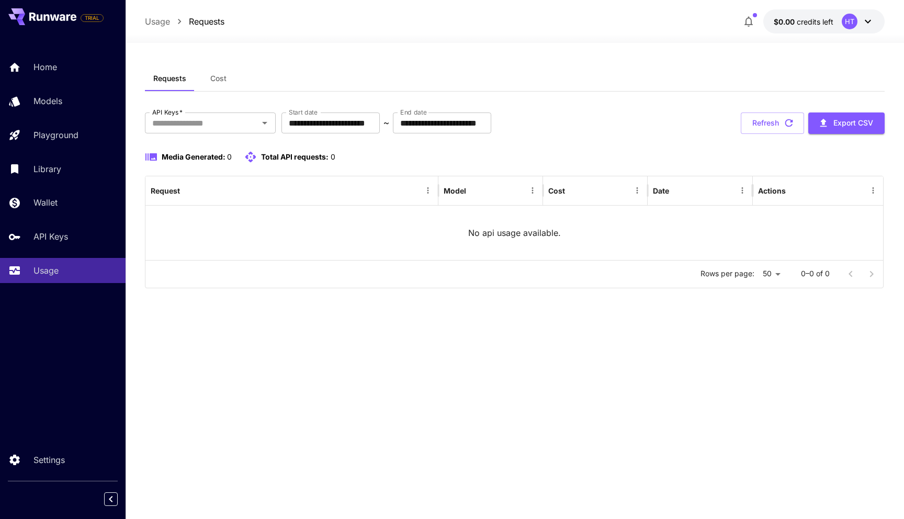
click at [870, 15] on icon at bounding box center [868, 21] width 13 height 13
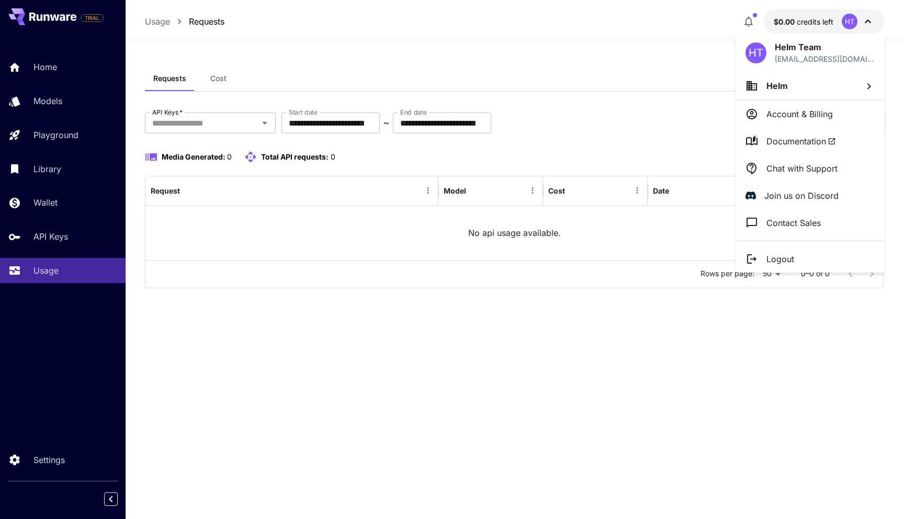
click at [643, 72] on div at bounding box center [452, 259] width 904 height 519
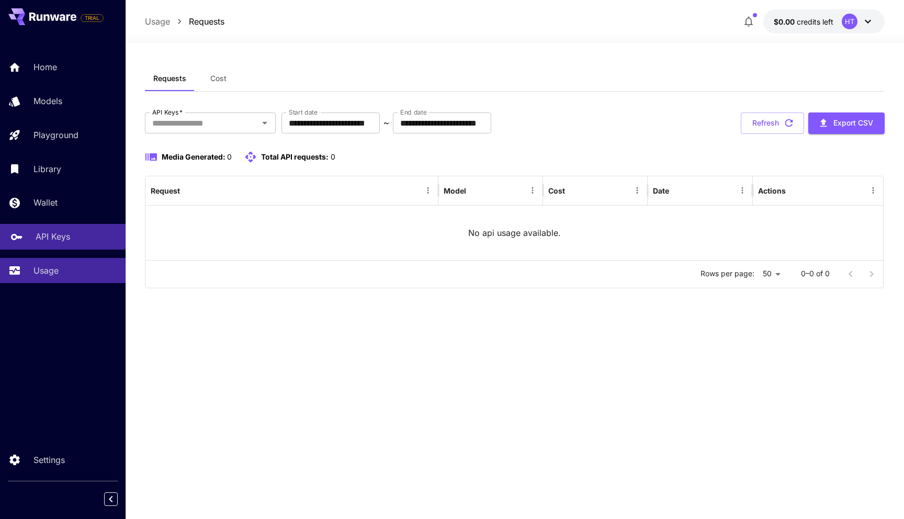
click at [73, 234] on div "API Keys" at bounding box center [77, 236] width 82 height 13
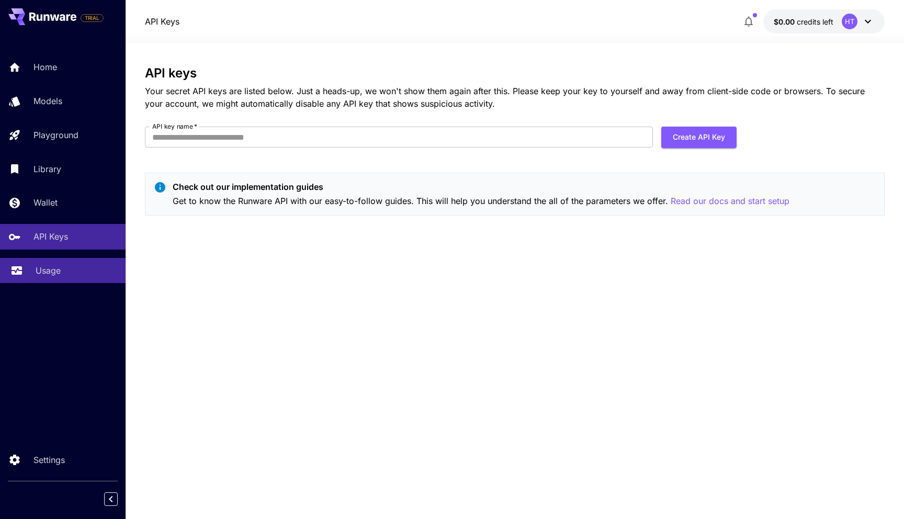
click at [53, 262] on link "Usage" at bounding box center [63, 271] width 126 height 26
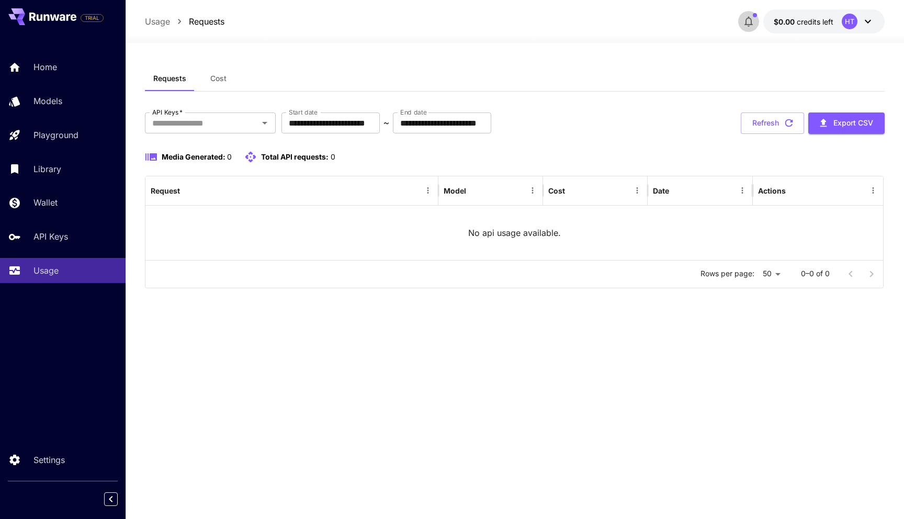
click at [749, 22] on icon "button" at bounding box center [749, 21] width 13 height 13
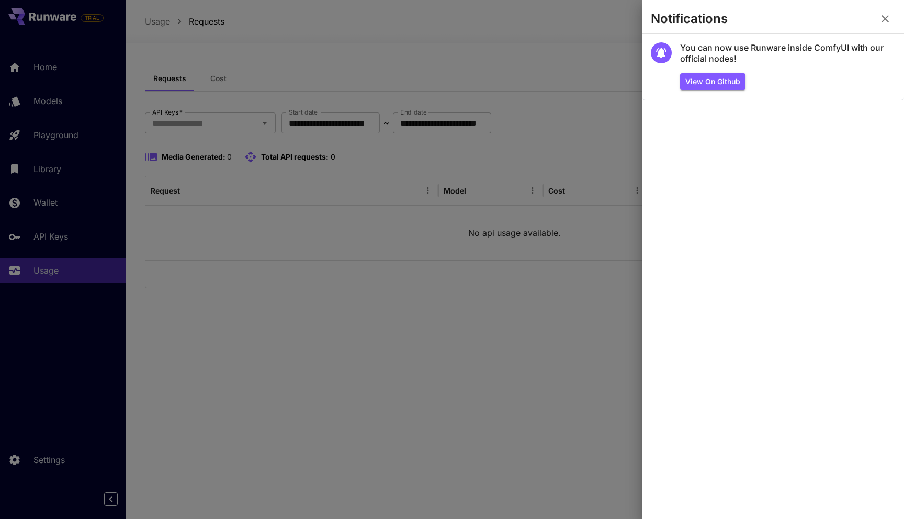
click at [488, 63] on div at bounding box center [452, 259] width 904 height 519
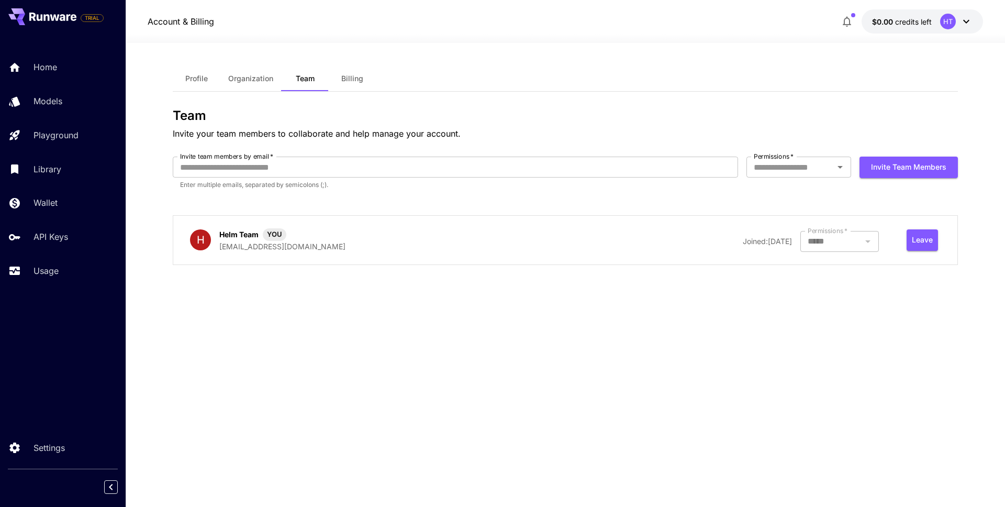
click at [954, 25] on div "HT" at bounding box center [956, 22] width 32 height 16
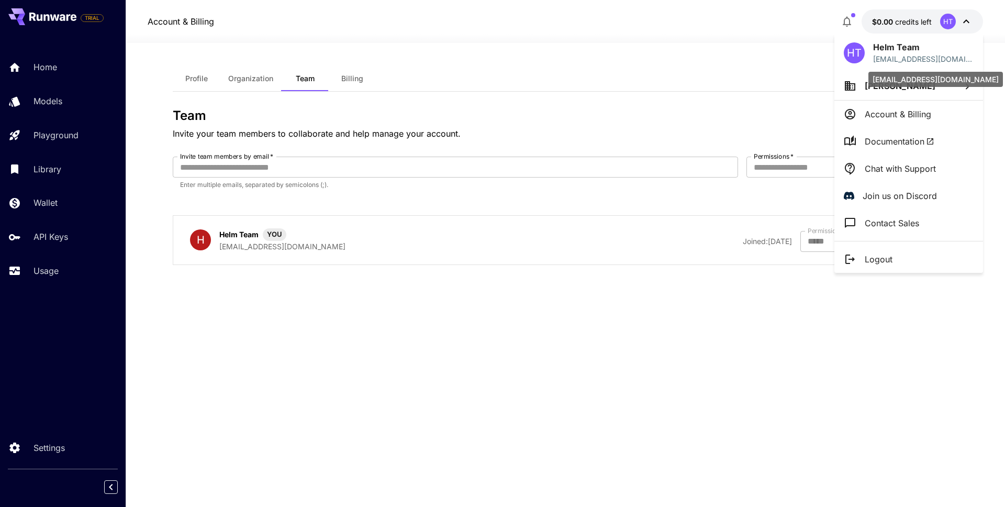
click at [898, 57] on p "[EMAIL_ADDRESS][DOMAIN_NAME]" at bounding box center [923, 58] width 100 height 11
click at [883, 89] on span "[PERSON_NAME]" at bounding box center [899, 86] width 71 height 10
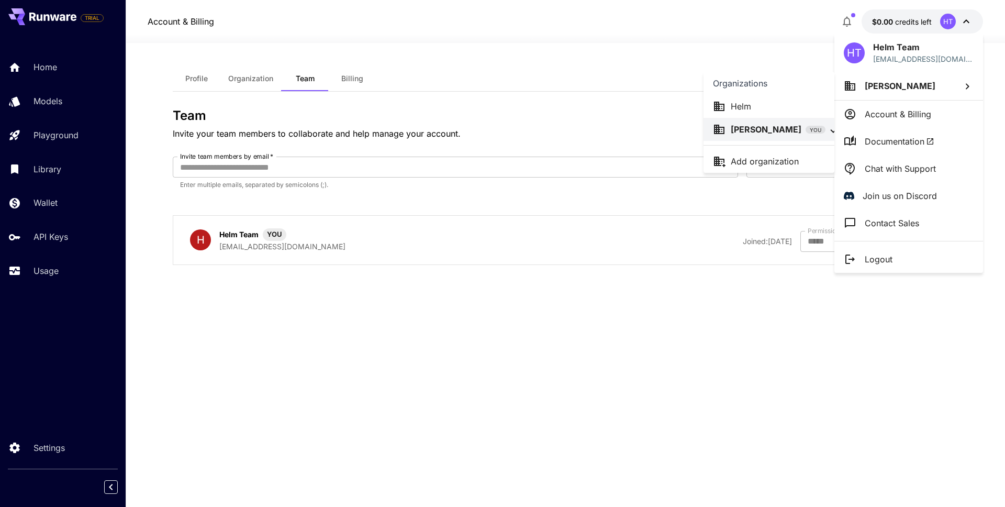
click at [778, 113] on li "Helm" at bounding box center [768, 106] width 131 height 23
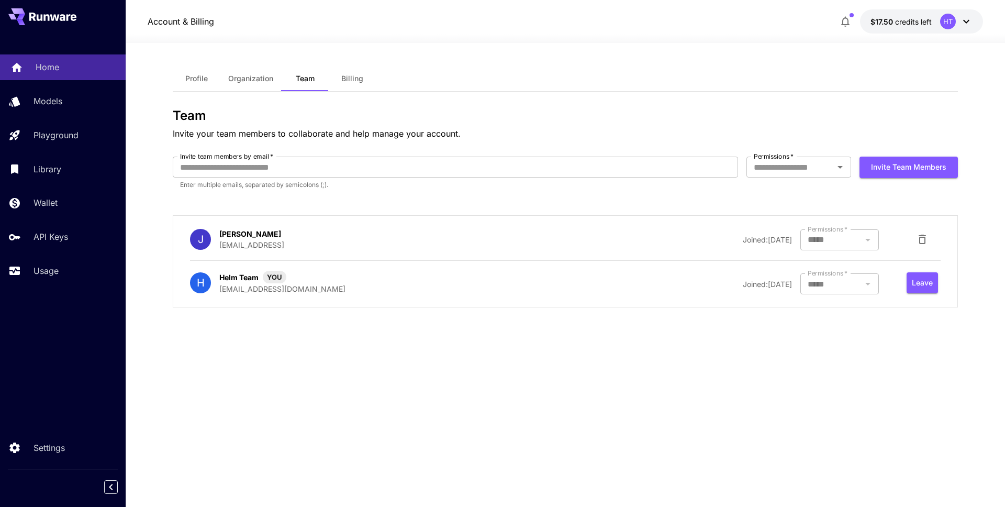
click at [65, 72] on div "Home" at bounding box center [77, 67] width 82 height 13
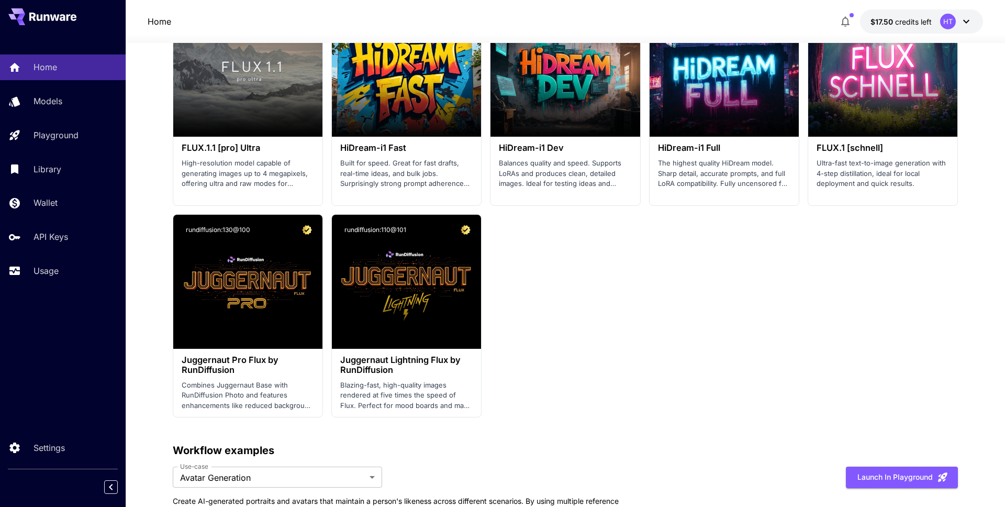
scroll to position [2155, 0]
